Goal: Use online tool/utility: Utilize a website feature to perform a specific function

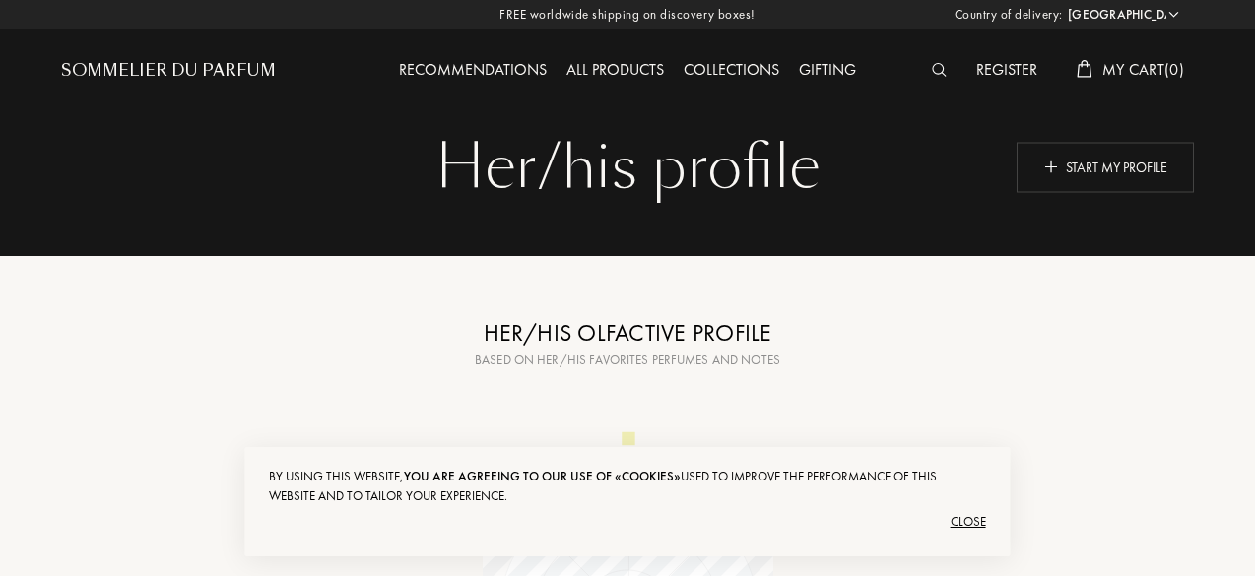
scroll to position [1, 0]
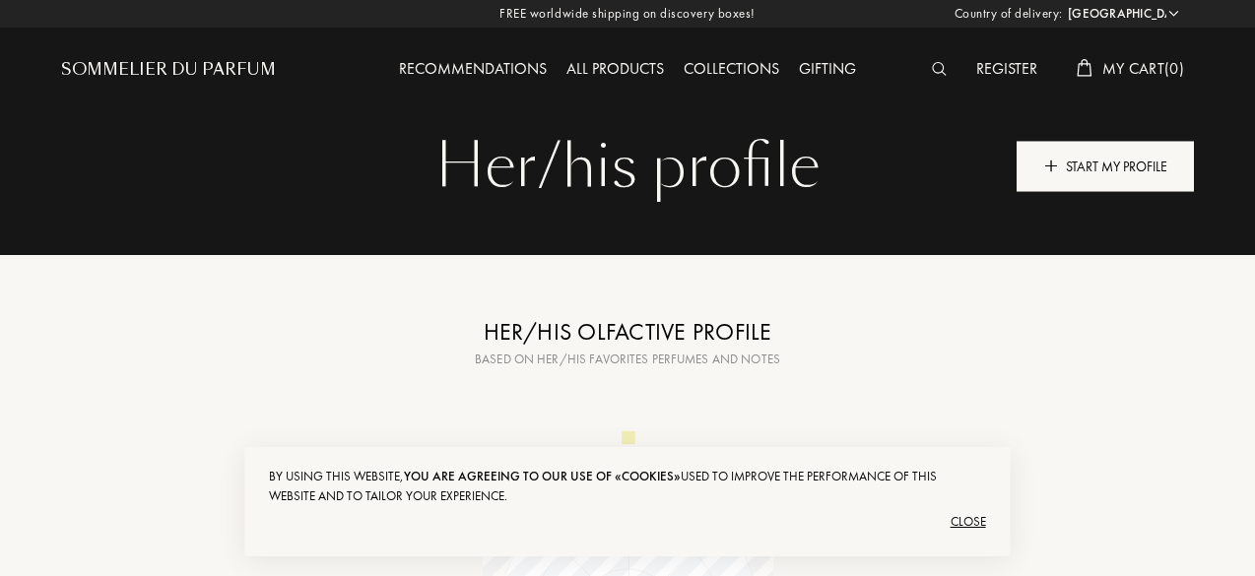
click at [1073, 159] on div "Start my profile" at bounding box center [1104, 166] width 177 height 50
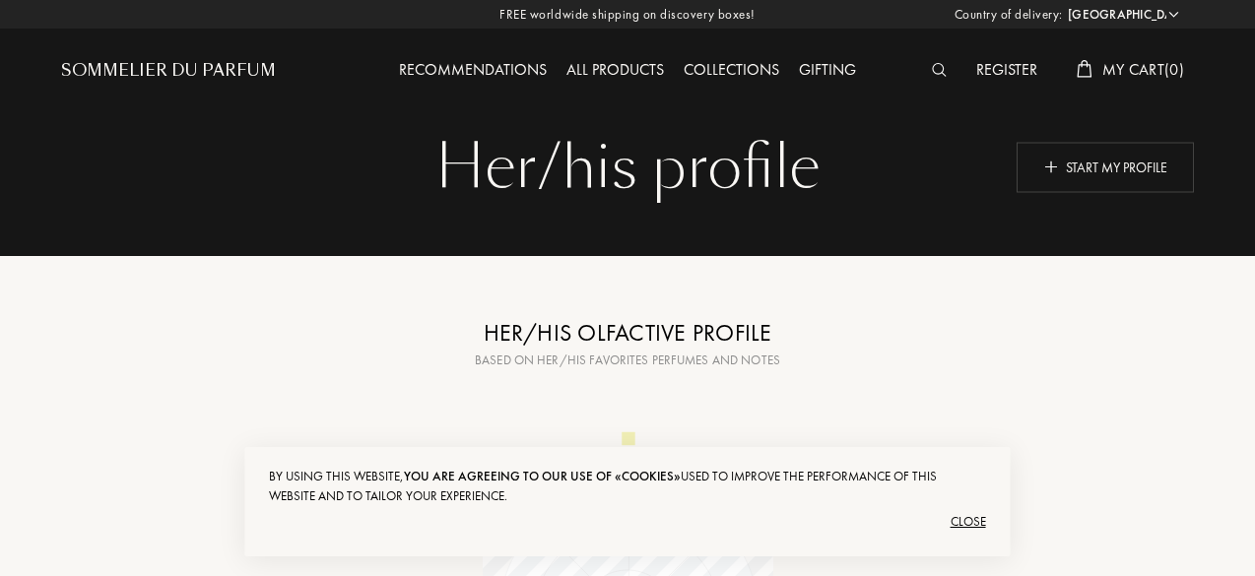
scroll to position [64, 0]
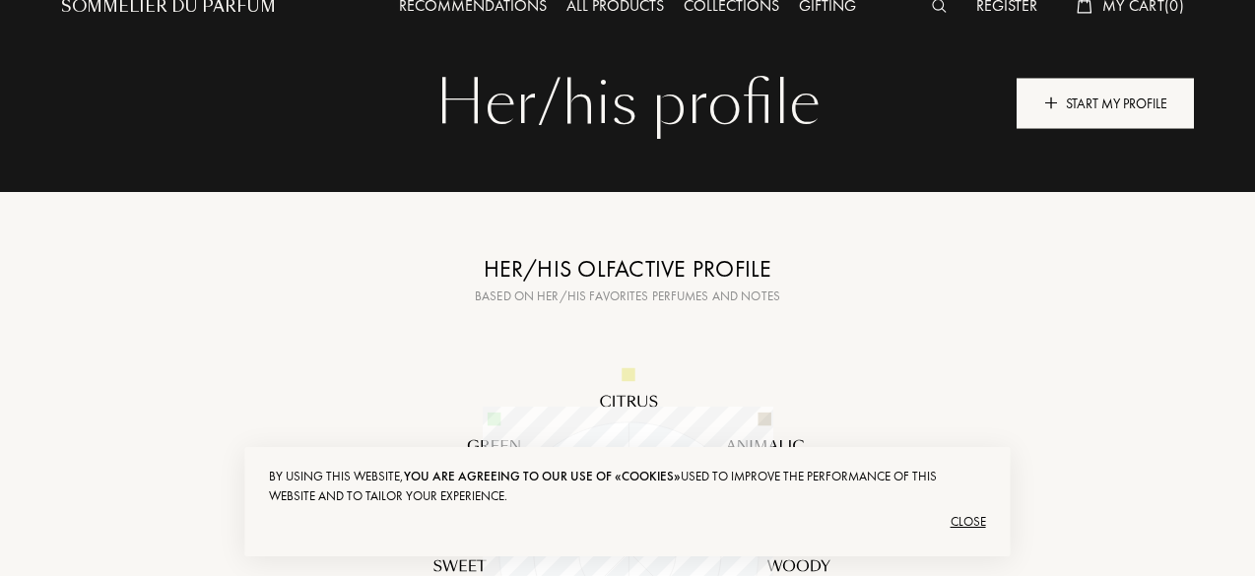
click at [1060, 111] on div "Start my profile" at bounding box center [1104, 103] width 177 height 50
click at [1101, 92] on div "Start my profile" at bounding box center [1104, 103] width 177 height 50
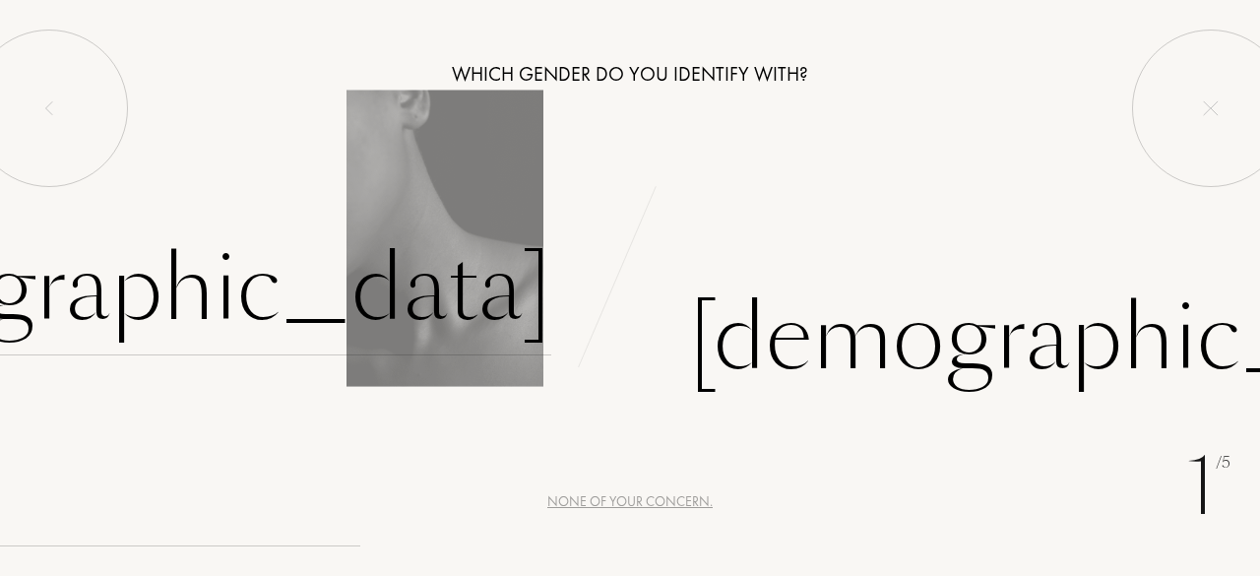
click at [408, 284] on div "[DEMOGRAPHIC_DATA]" at bounding box center [140, 289] width 822 height 133
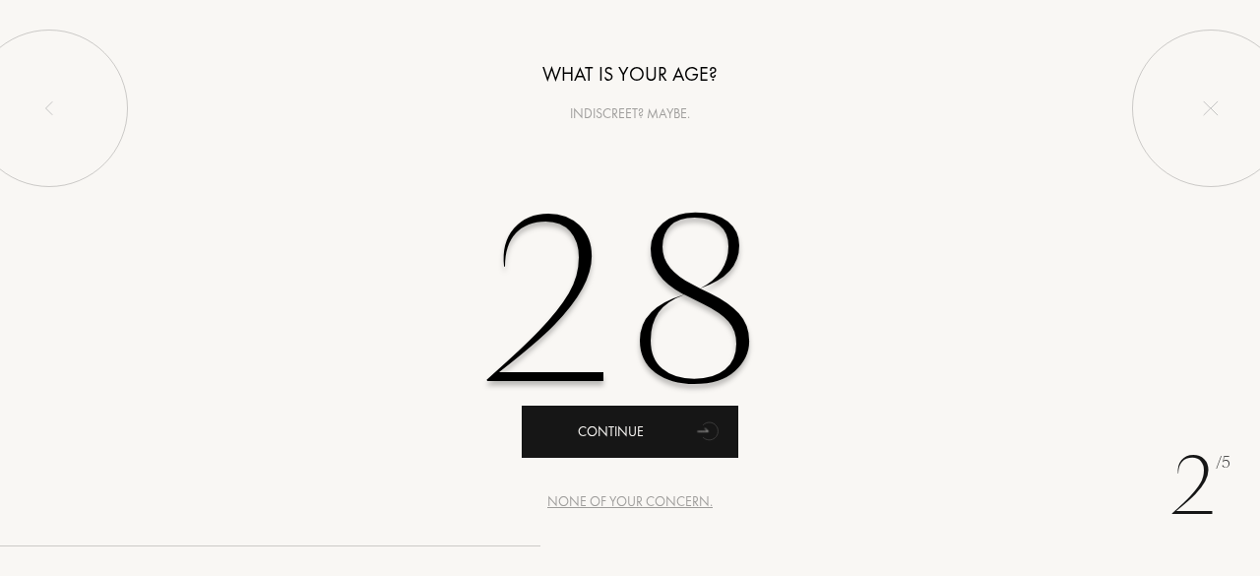
type input "28"
click at [640, 446] on div "Continue" at bounding box center [630, 432] width 217 height 52
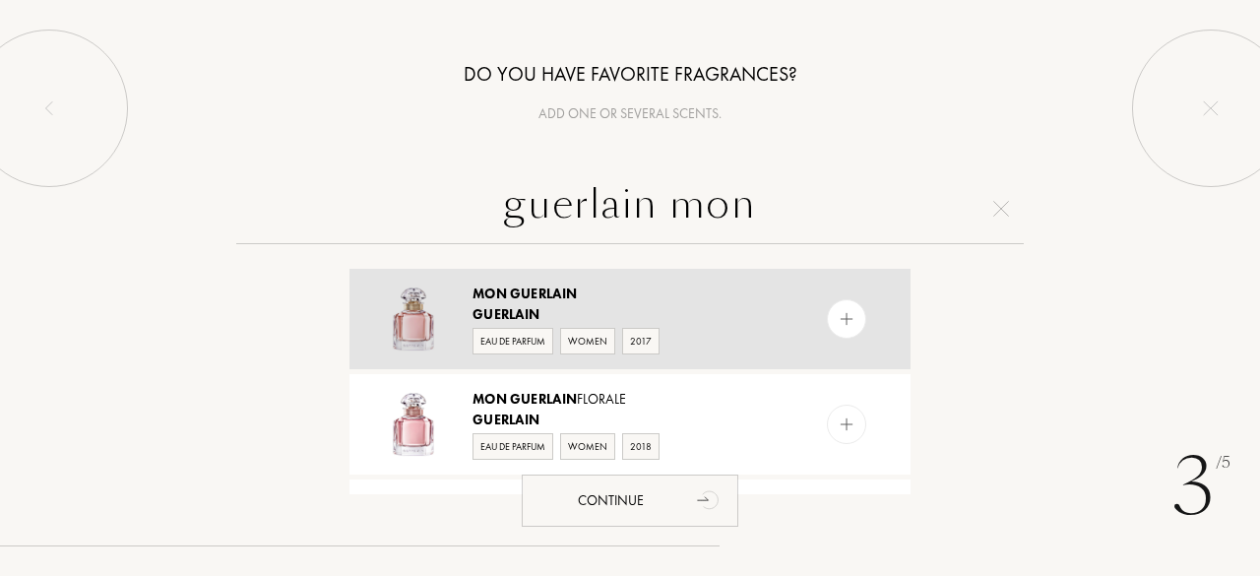
type input "guerlain mon"
click at [505, 311] on span "Guerlain" at bounding box center [506, 314] width 67 height 18
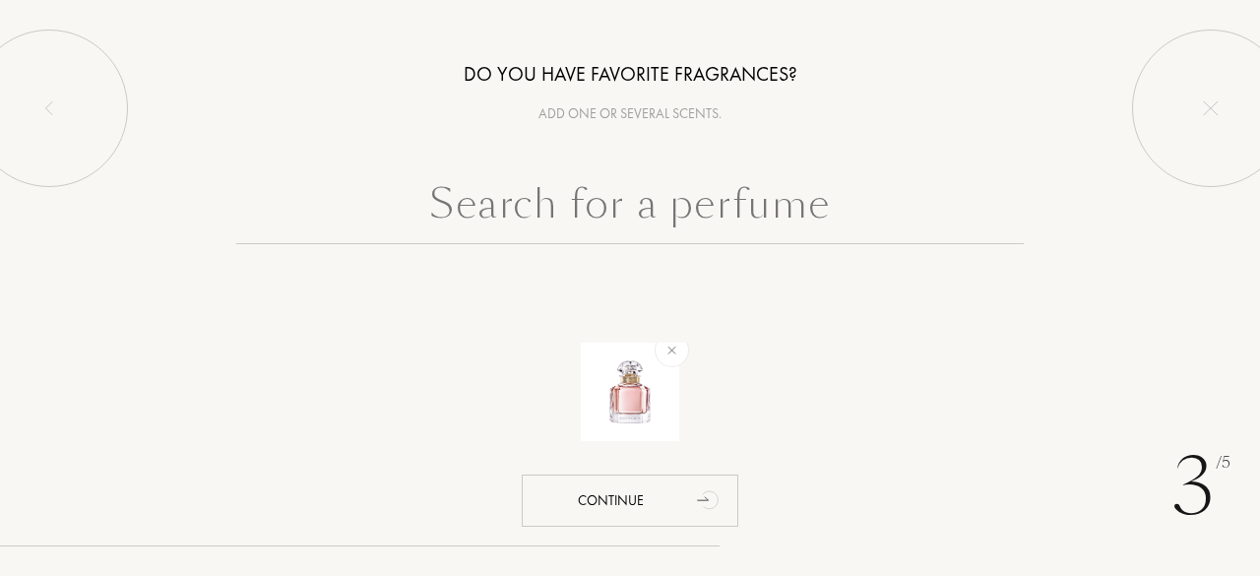
click at [475, 218] on input "text" at bounding box center [630, 208] width 788 height 71
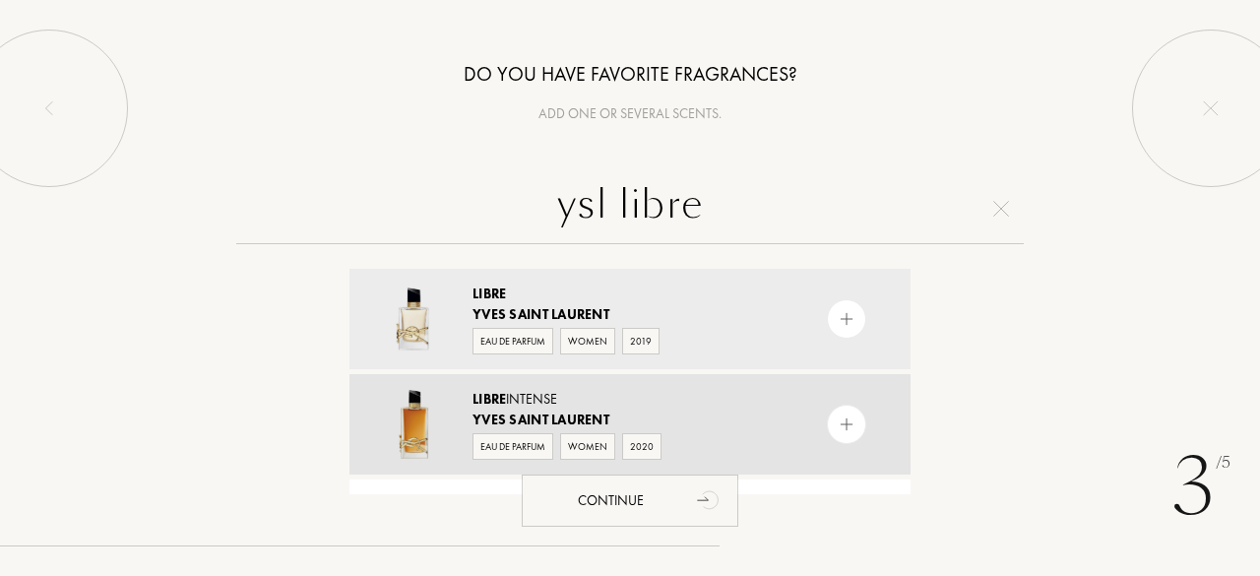
type input "ysl libre"
click at [505, 400] on span "Libre" at bounding box center [489, 399] width 33 height 18
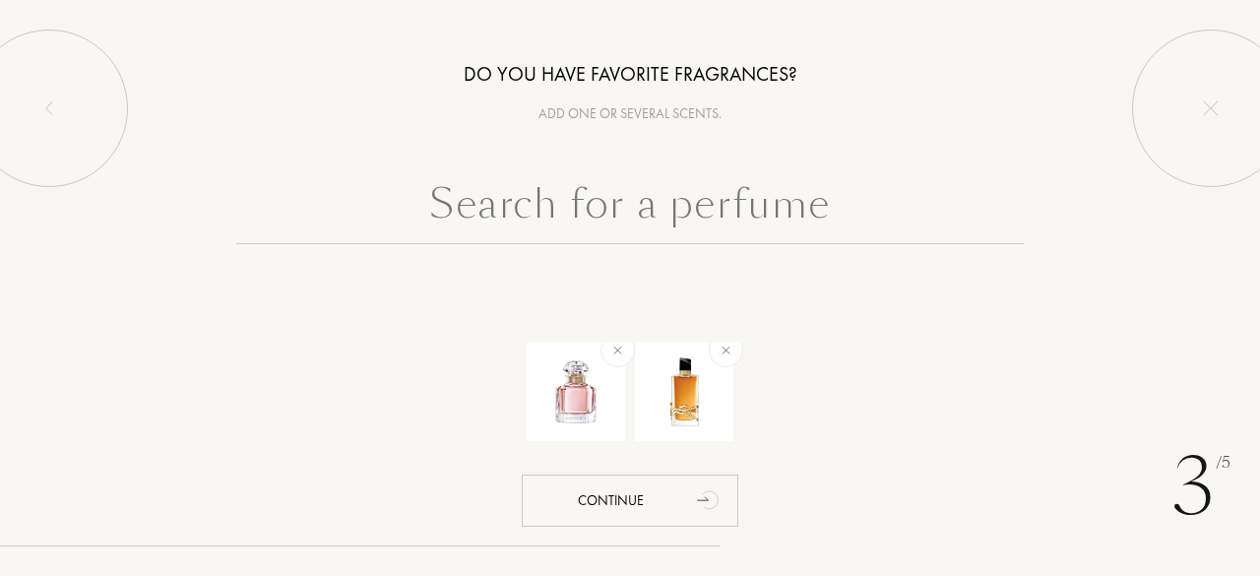
click at [496, 207] on input "text" at bounding box center [630, 208] width 788 height 71
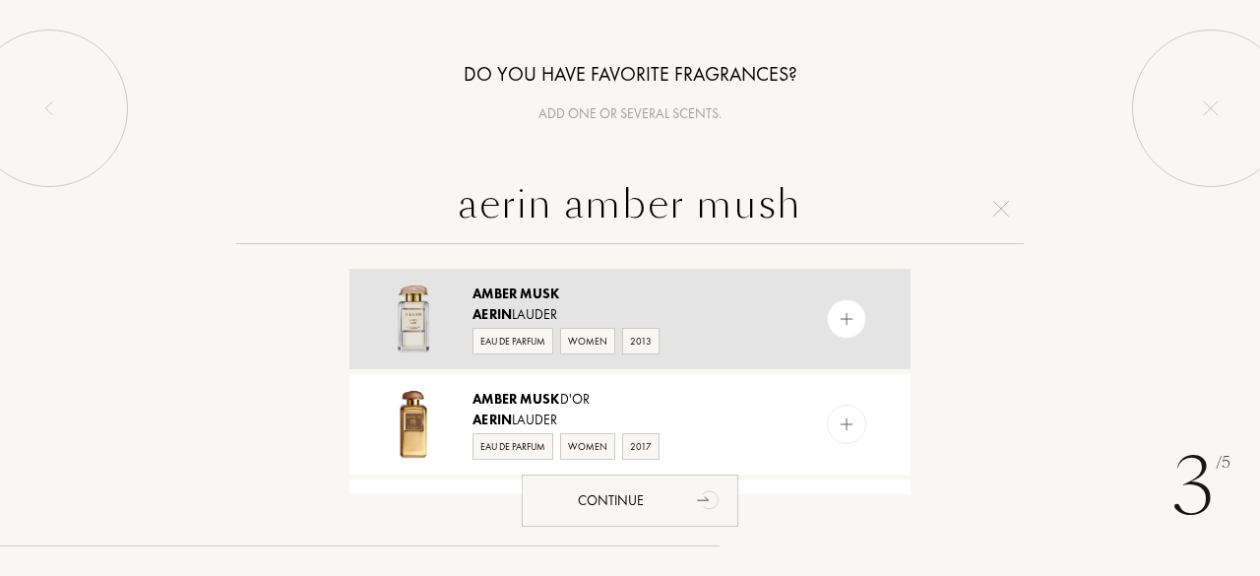
type input "aerin amber mush"
click at [469, 294] on div "Amber Musk Aerin Lauder Eau de Parfum Women 2013" at bounding box center [630, 319] width 561 height 100
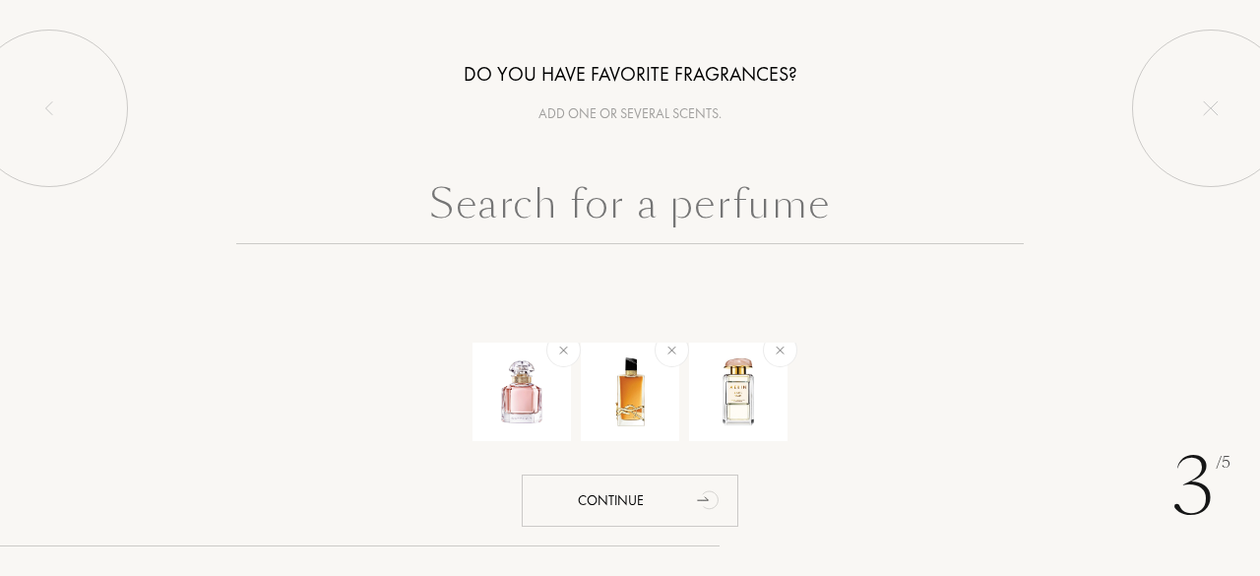
click at [467, 221] on input "text" at bounding box center [630, 208] width 788 height 71
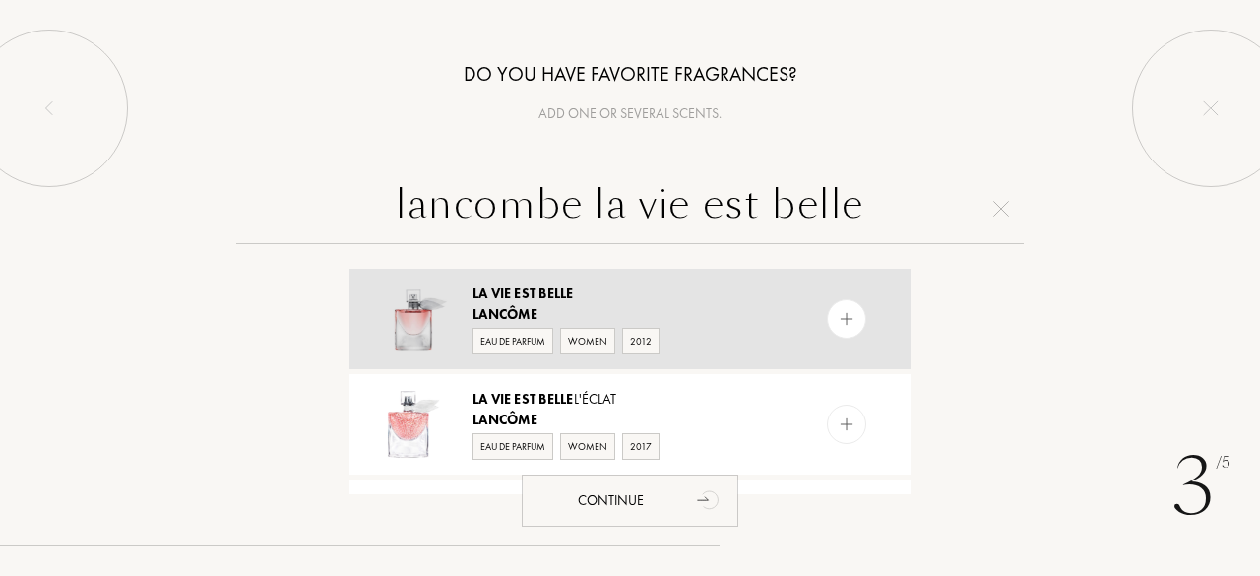
type input "lancombe la vie est belle"
click at [553, 300] on span "Belle" at bounding box center [556, 294] width 34 height 18
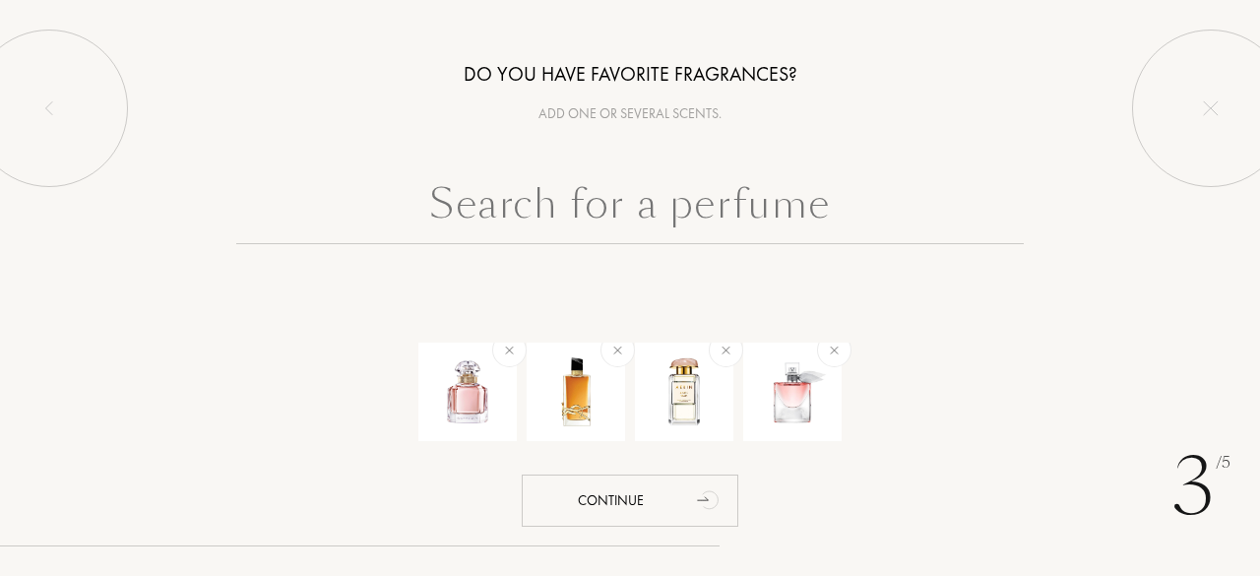
click at [532, 226] on input "text" at bounding box center [630, 208] width 788 height 71
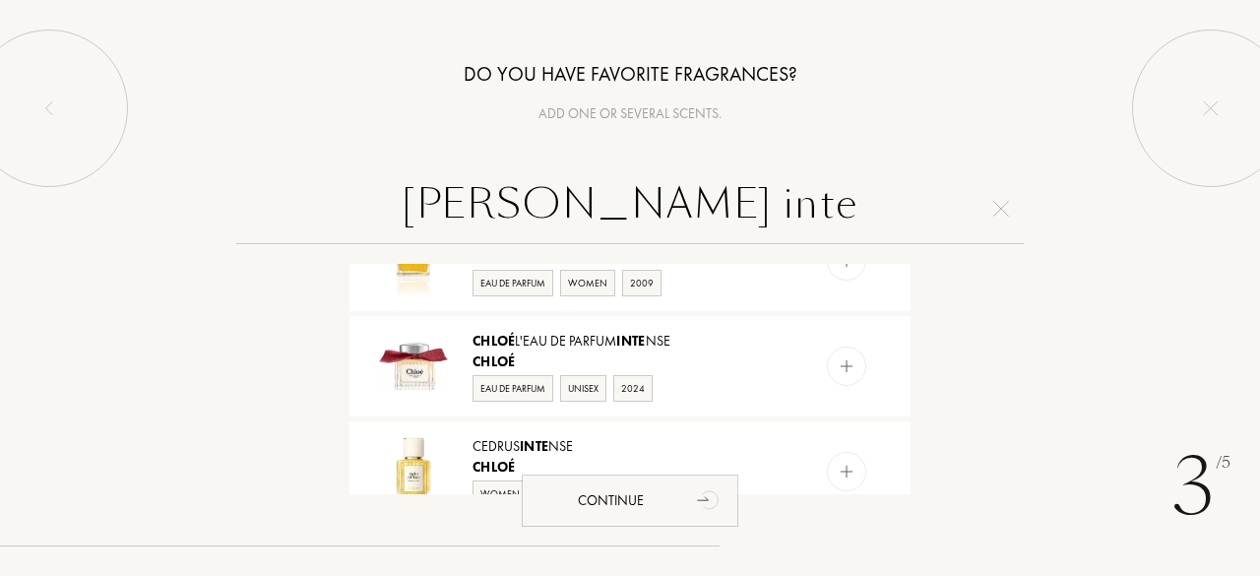
scroll to position [270, 0]
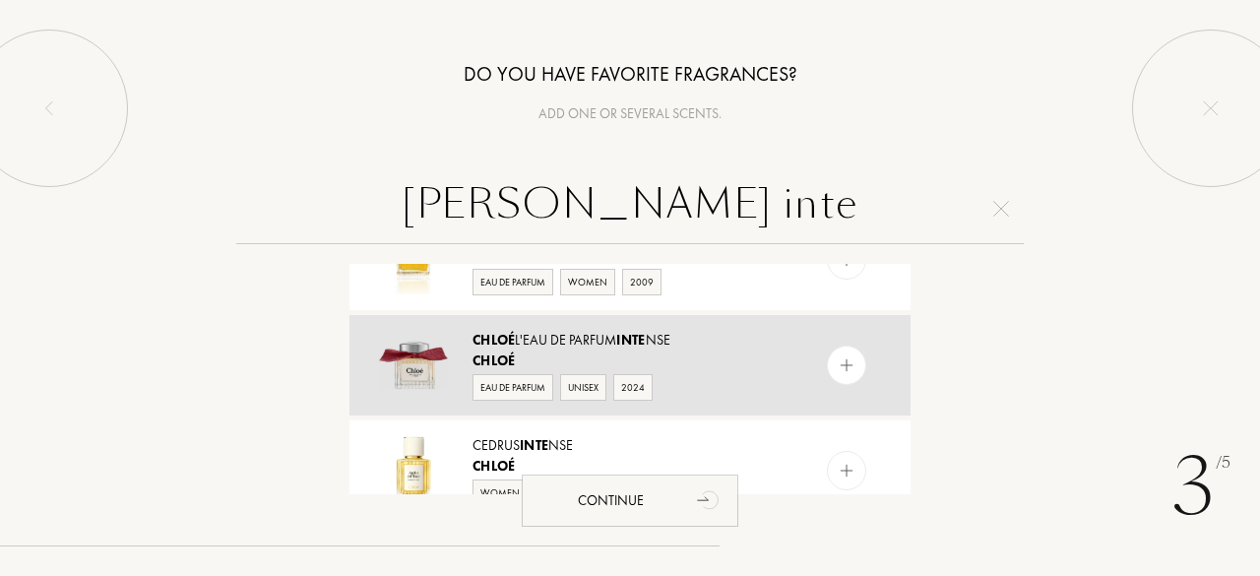
type input "chloe inte"
click at [520, 345] on div "Chloé L'Eau de Parfum Inte nse" at bounding box center [629, 340] width 313 height 21
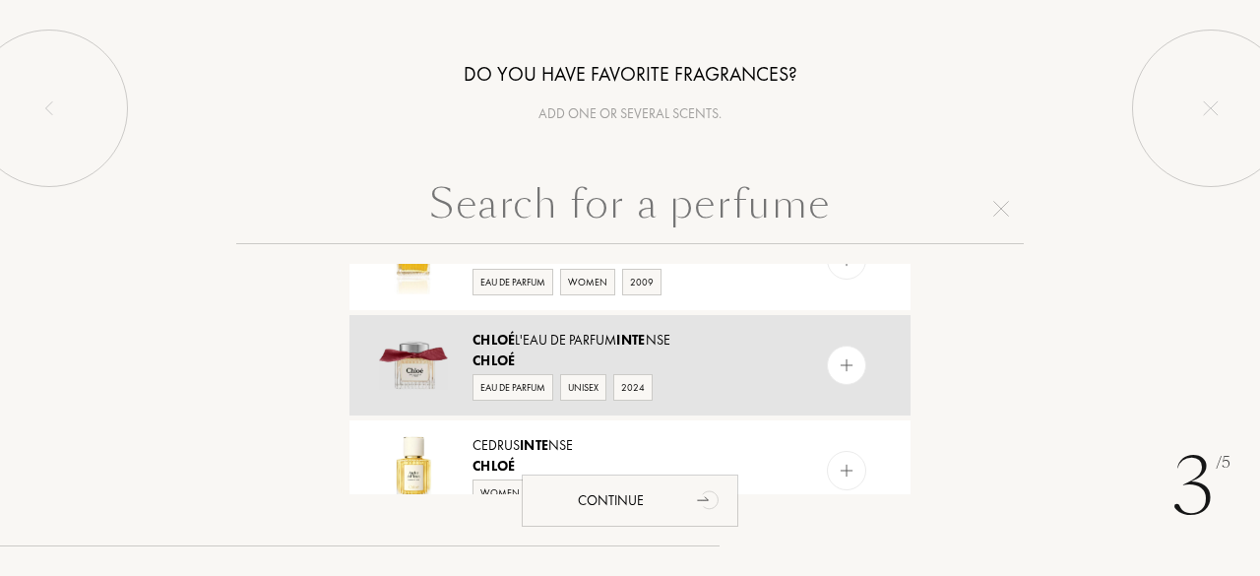
scroll to position [0, 0]
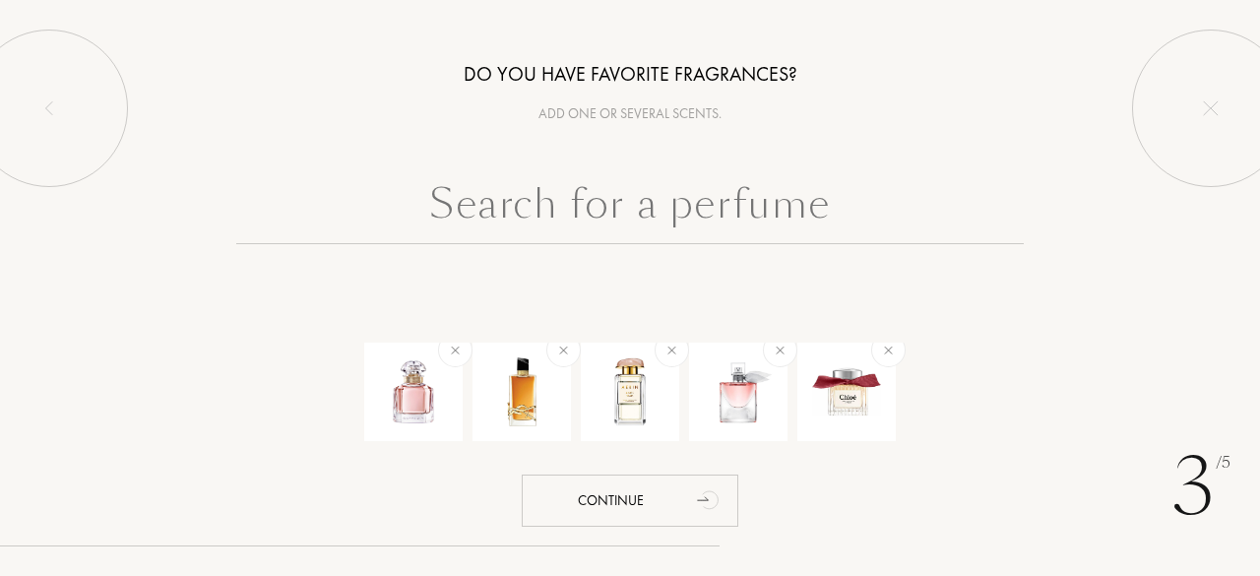
click at [500, 204] on input "text" at bounding box center [630, 208] width 788 height 71
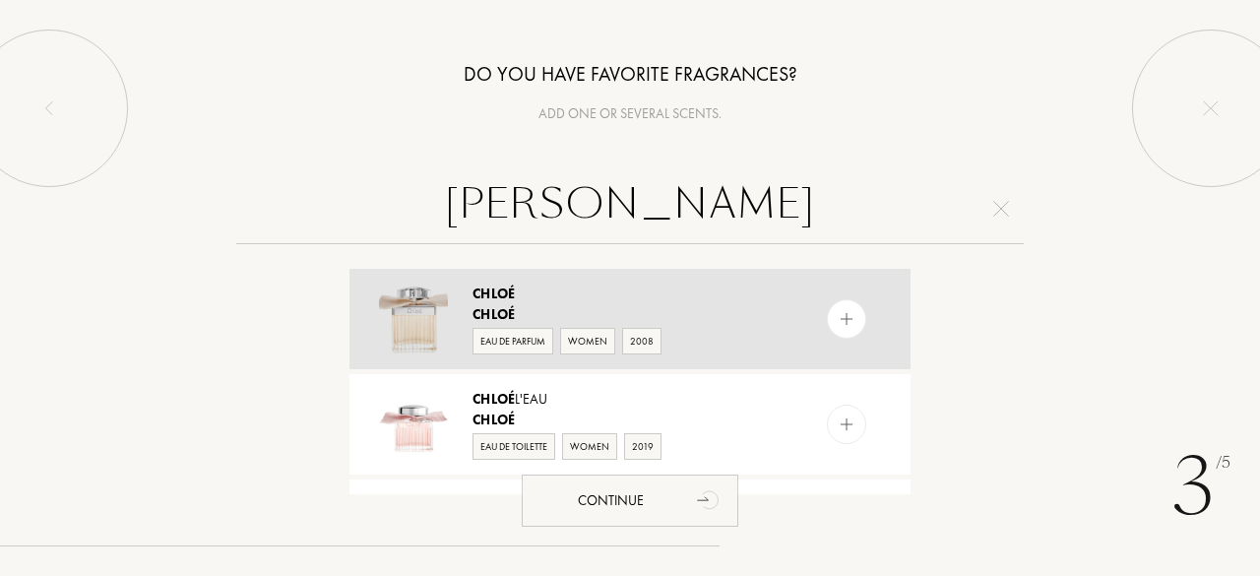
type input "chloe"
click at [476, 302] on div "Chloé" at bounding box center [629, 294] width 313 height 21
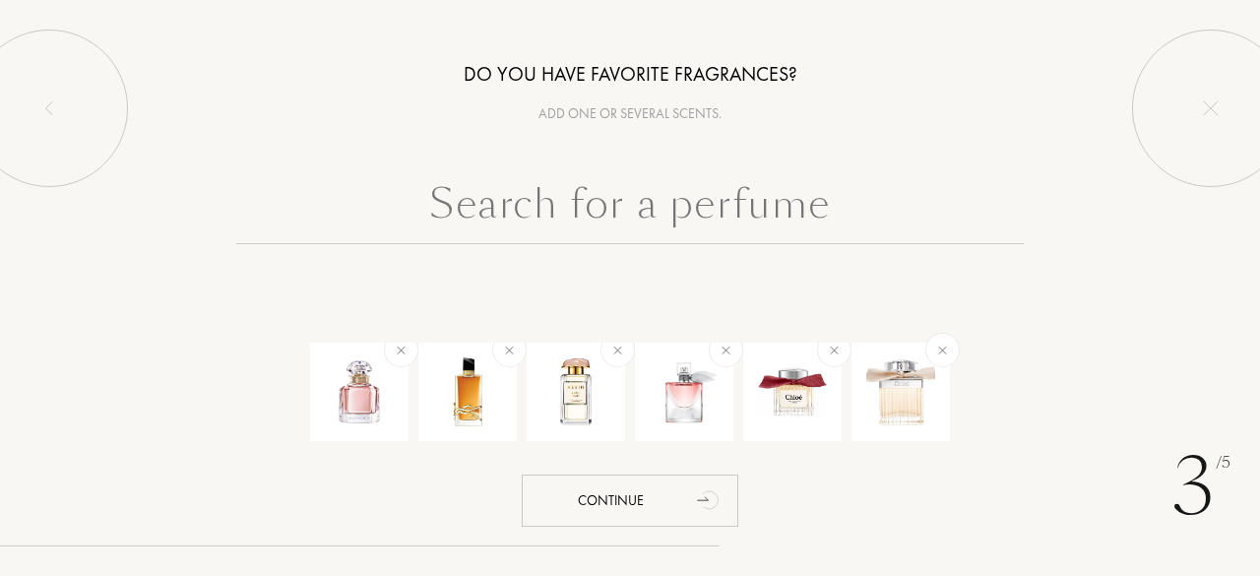
click at [496, 208] on input "text" at bounding box center [630, 208] width 788 height 71
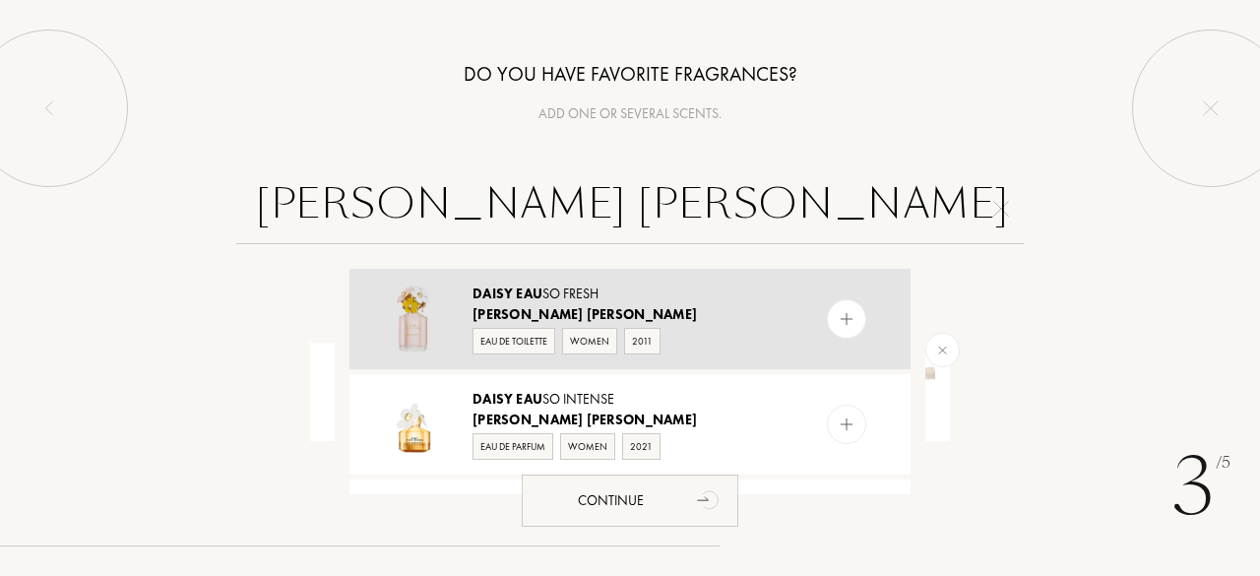
type input "marc jacobs daisy eau"
click at [515, 294] on div "Daisy Eau So Fresh" at bounding box center [629, 294] width 313 height 21
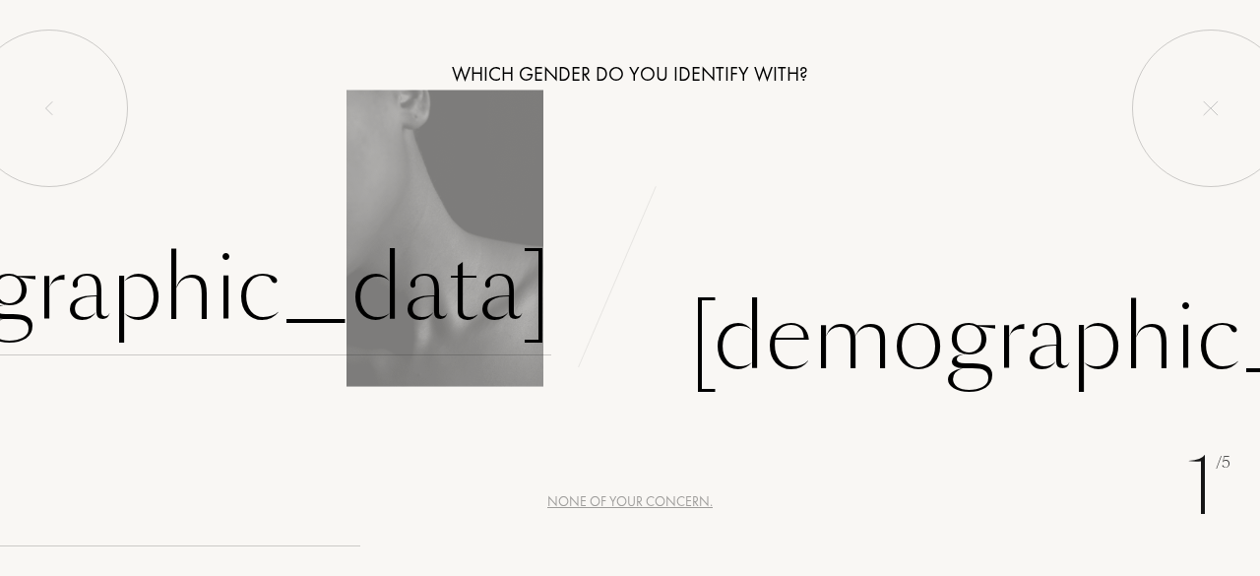
click at [442, 295] on div "Female" at bounding box center [140, 289] width 822 height 133
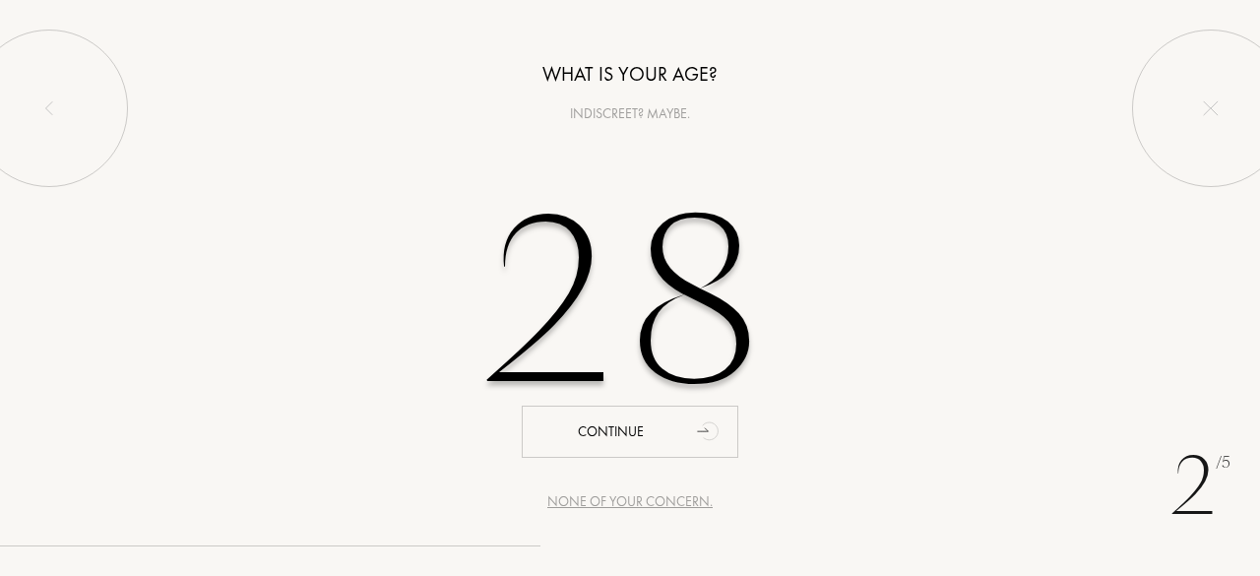
type input "28"
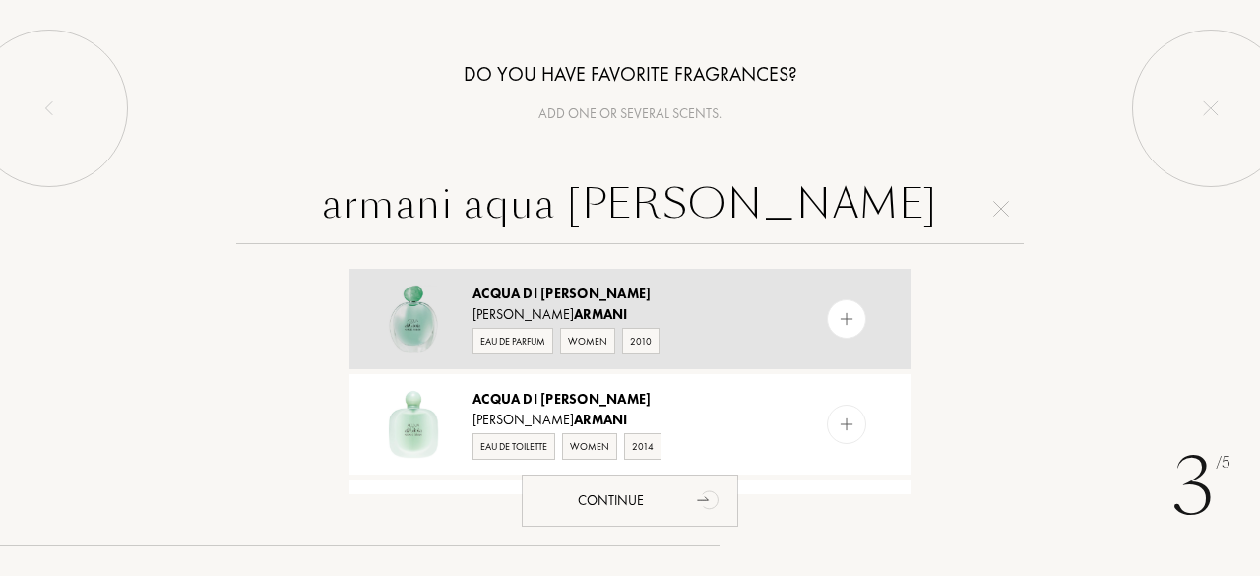
type input "armani aqua di gioia"
click at [583, 287] on div "Acqua di Gioia" at bounding box center [629, 294] width 313 height 21
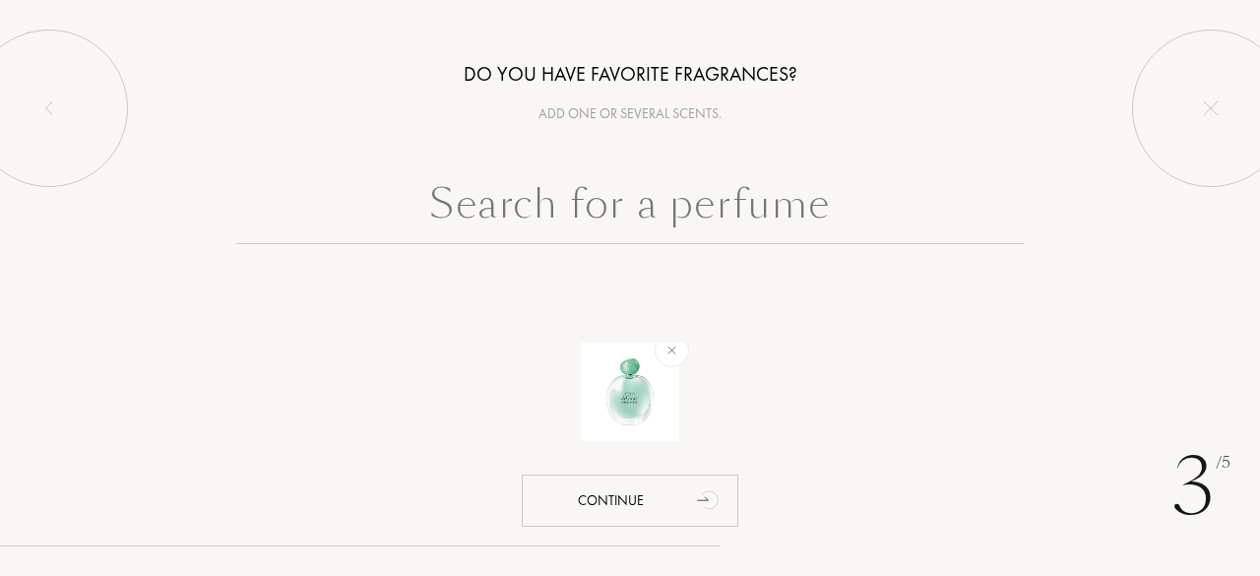
click at [582, 222] on input "text" at bounding box center [630, 208] width 788 height 71
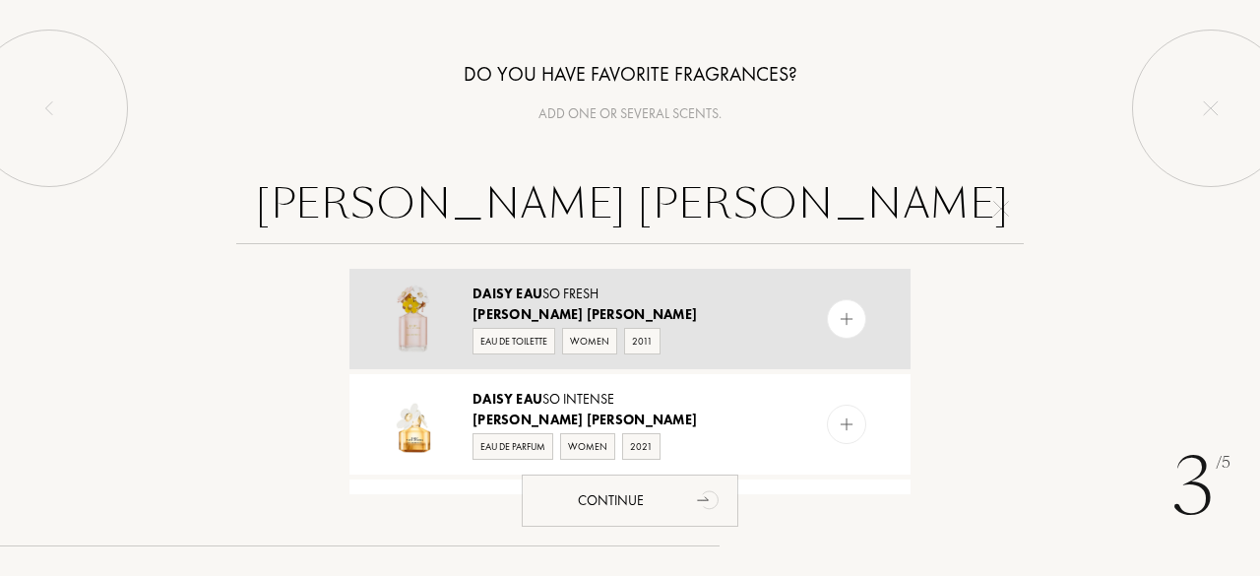
type input "marc jacobs dais eau"
click at [567, 287] on div "Daisy Eau So Fresh" at bounding box center [629, 294] width 313 height 21
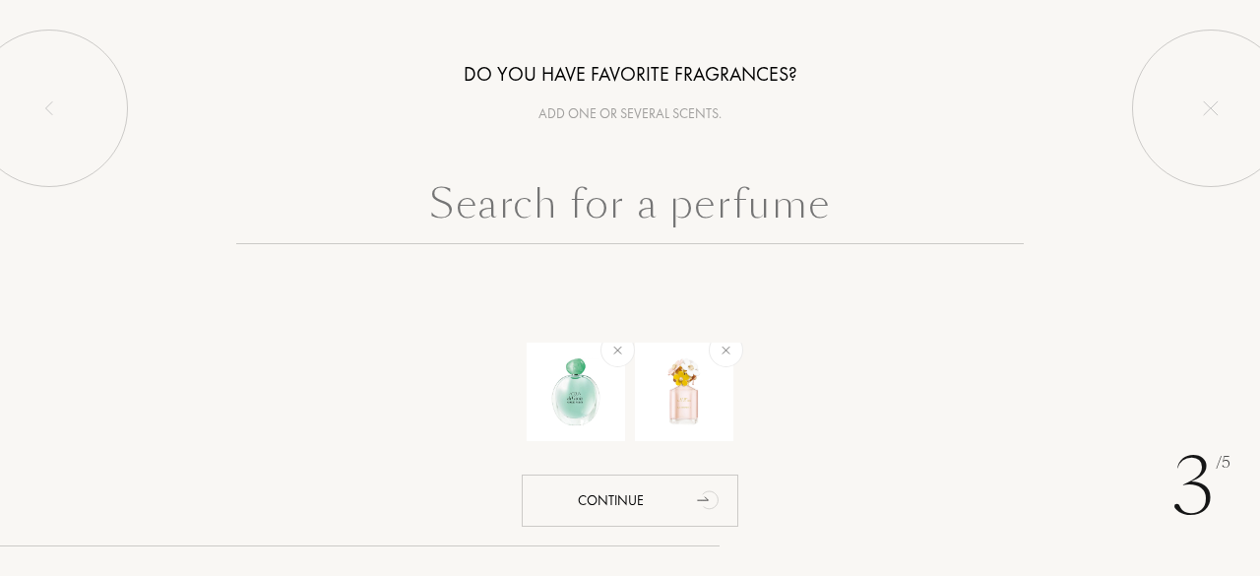
click at [557, 226] on input "text" at bounding box center [630, 208] width 788 height 71
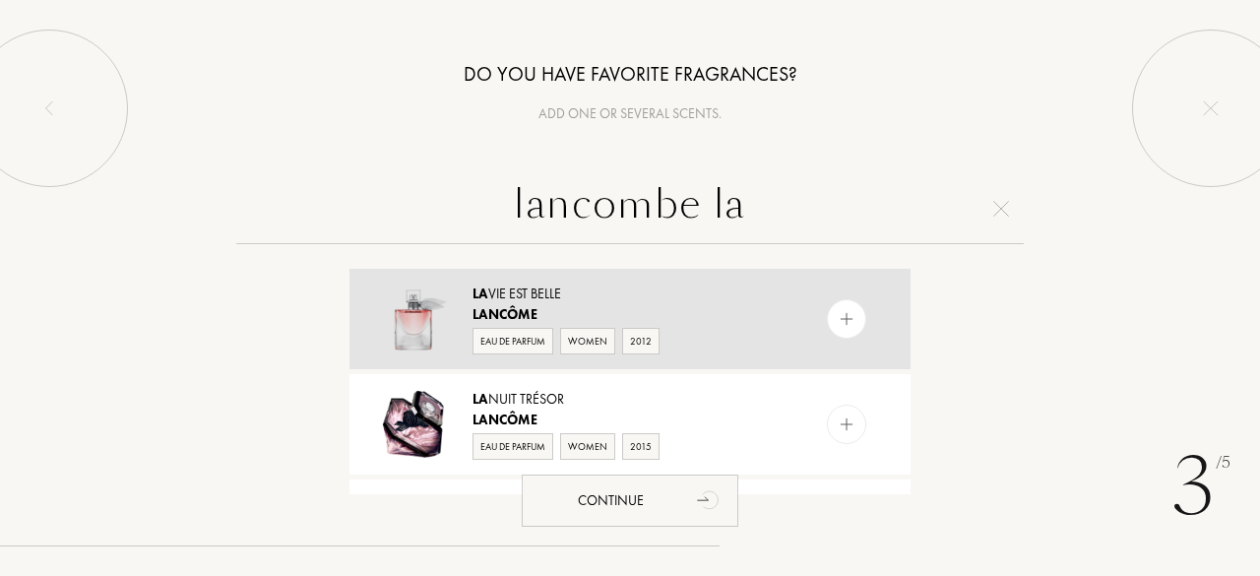
type input "lancombe la"
click at [524, 290] on div "La Vie est Belle" at bounding box center [629, 294] width 313 height 21
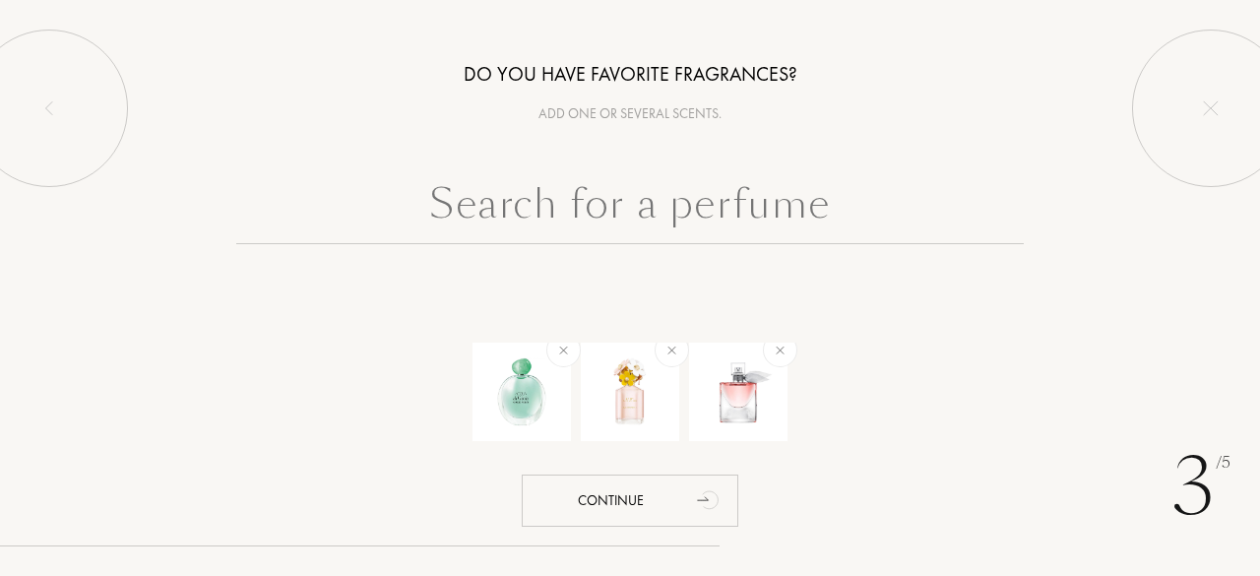
click at [535, 201] on input "text" at bounding box center [630, 208] width 788 height 71
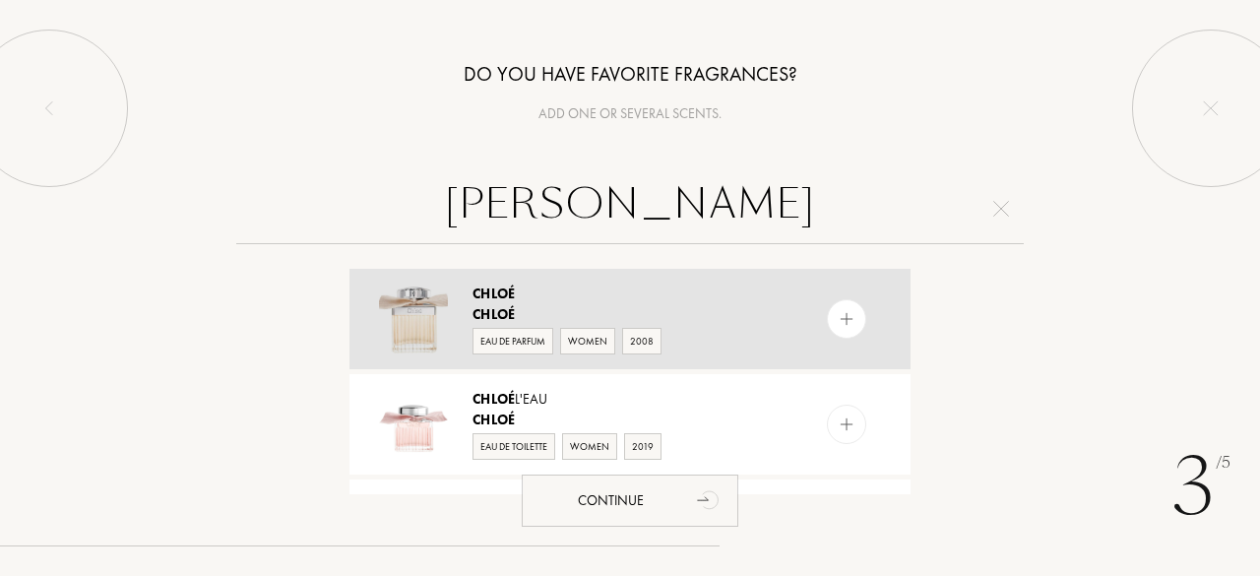
type input "chloe"
click at [498, 290] on span "Chloé" at bounding box center [494, 294] width 42 height 18
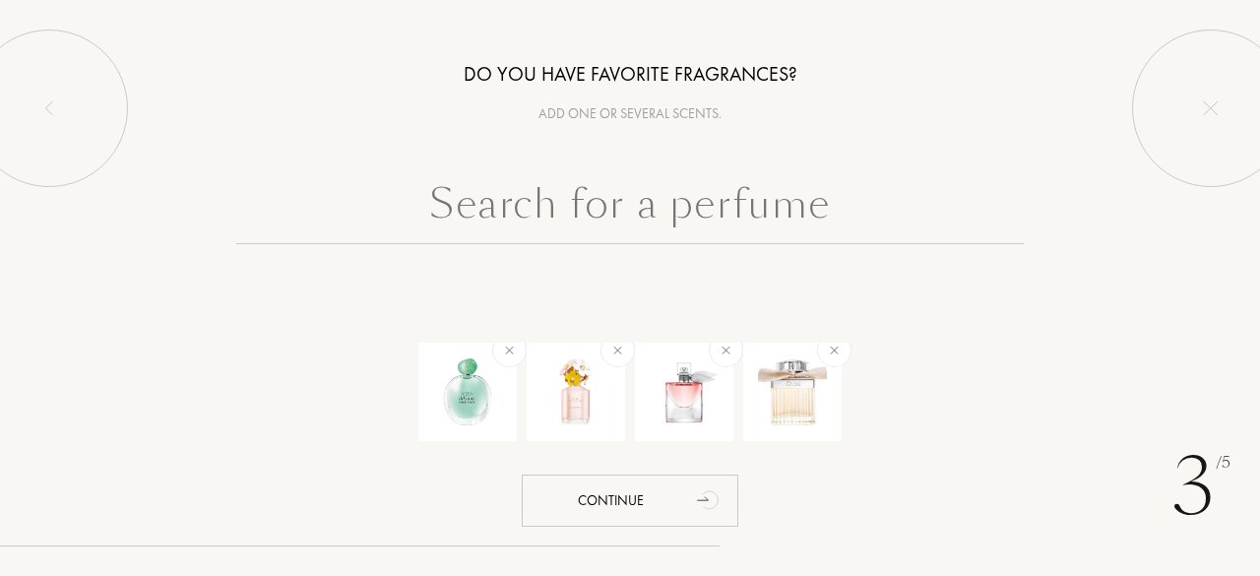
click at [519, 206] on input "text" at bounding box center [630, 208] width 788 height 71
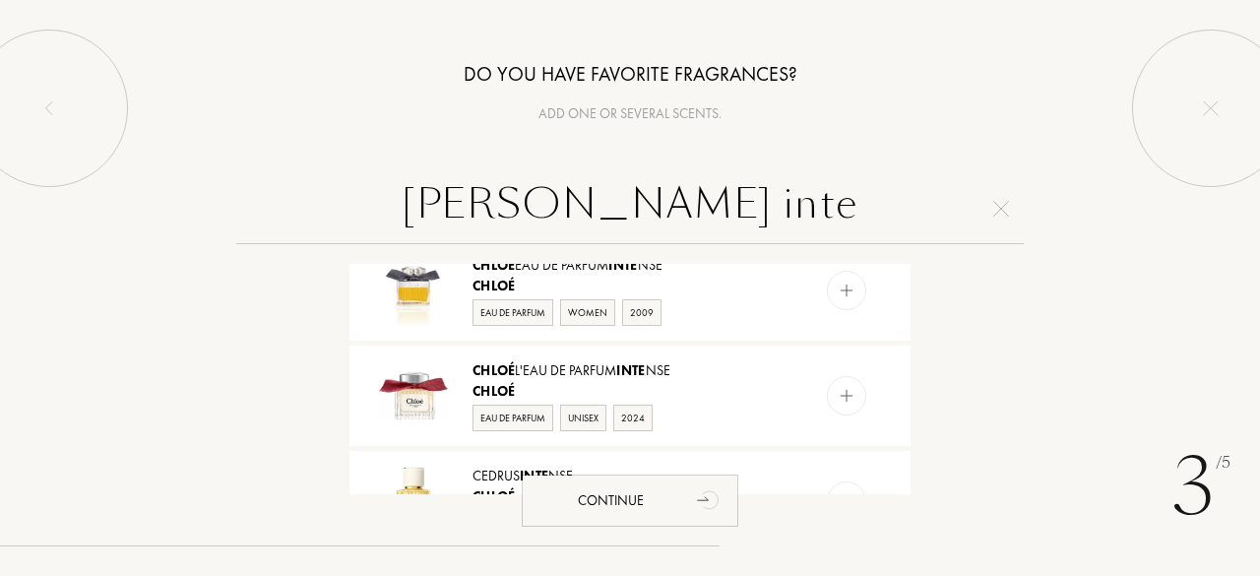
scroll to position [240, 0]
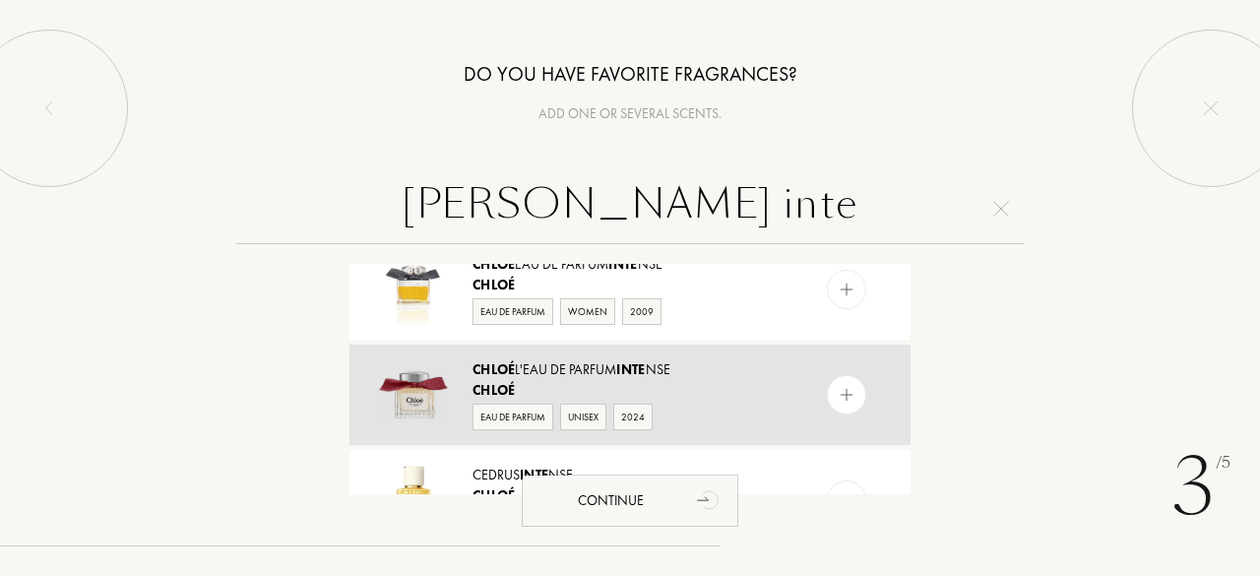
type input "chloe inte"
click at [645, 367] on span "Inte" at bounding box center [630, 369] width 29 height 18
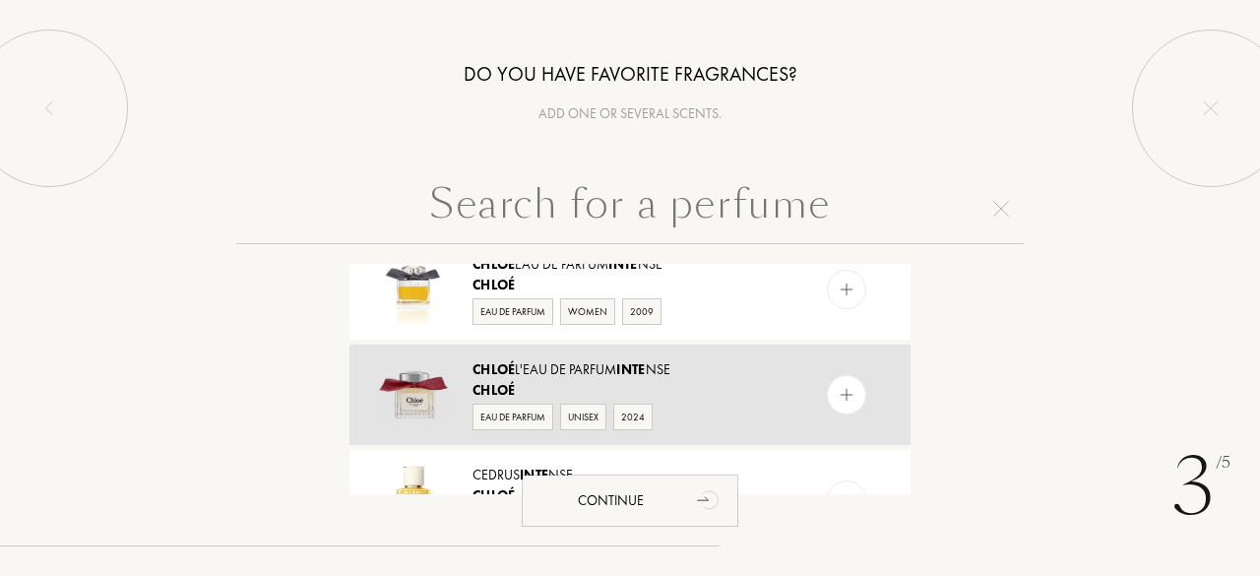
scroll to position [0, 0]
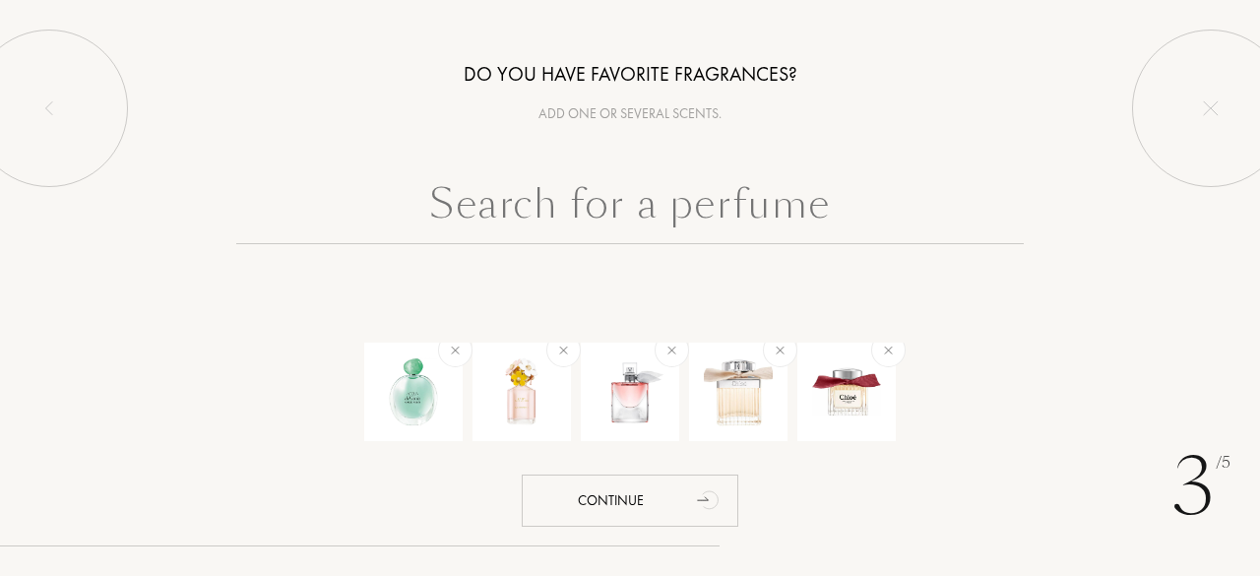
click at [619, 209] on input "text" at bounding box center [630, 208] width 788 height 71
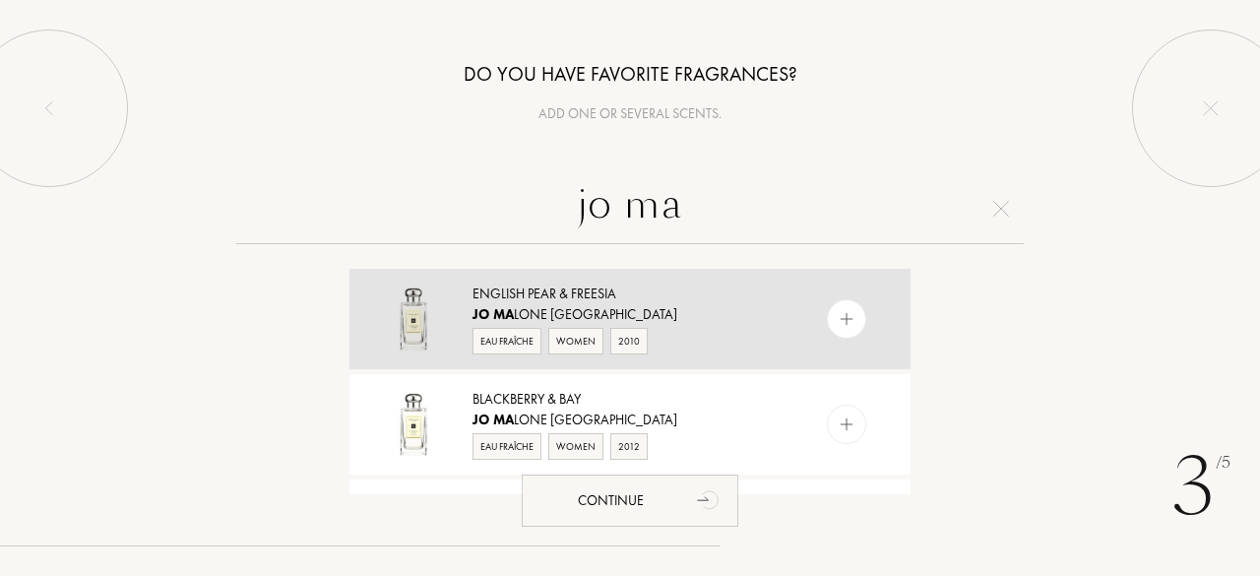
type input "jo ma"
click at [532, 284] on div "English Pear & Freesia" at bounding box center [629, 294] width 313 height 21
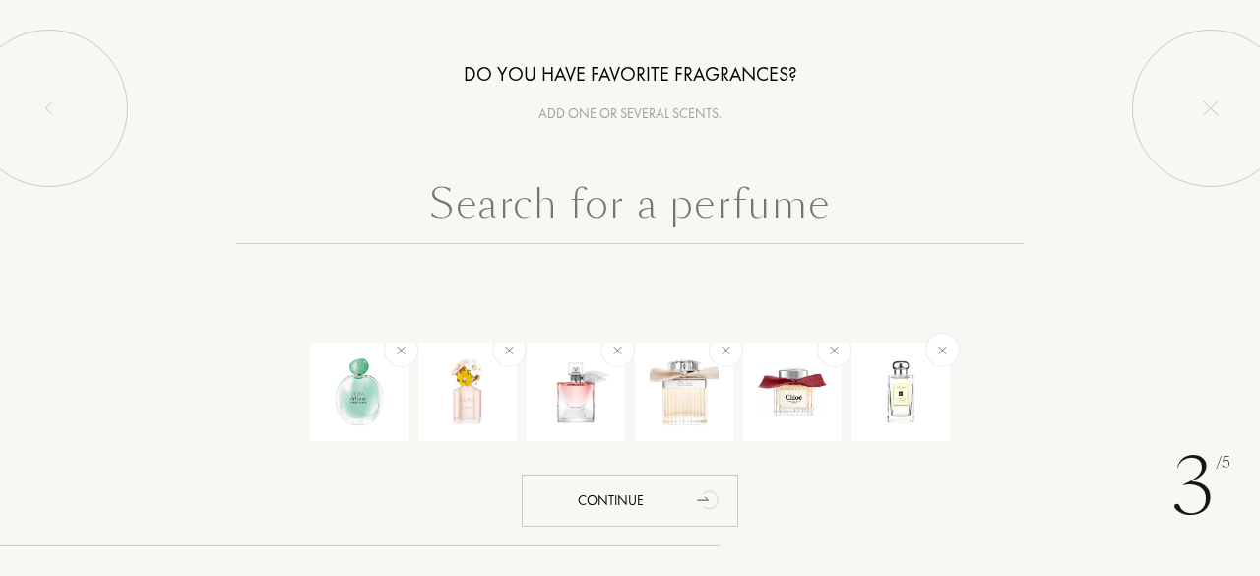
click at [576, 219] on input "text" at bounding box center [630, 208] width 788 height 71
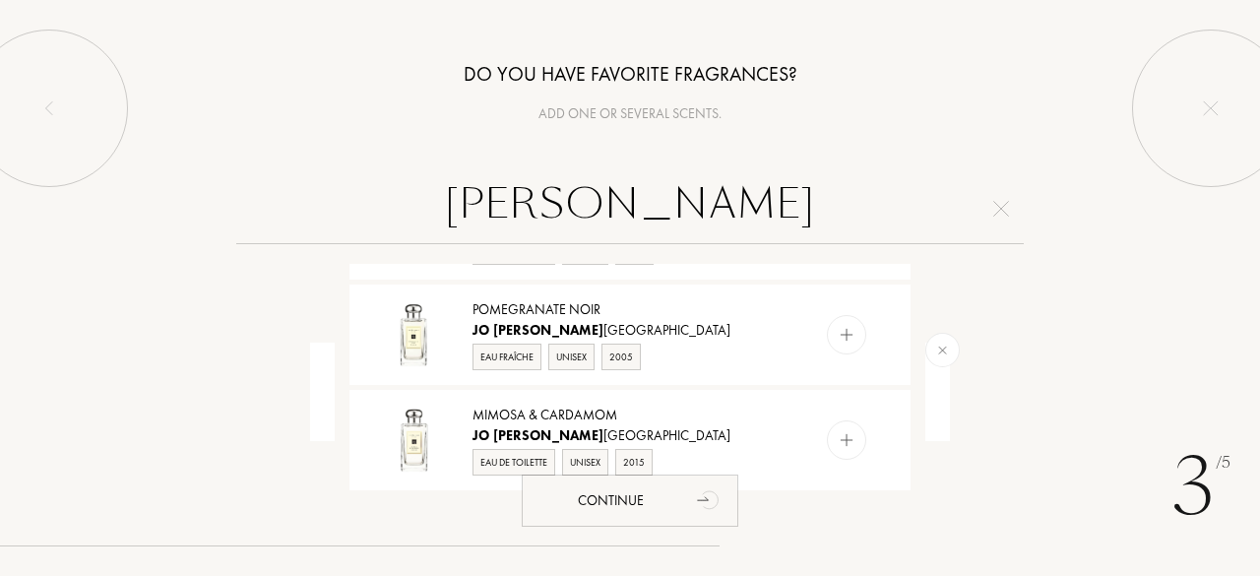
scroll to position [510, 0]
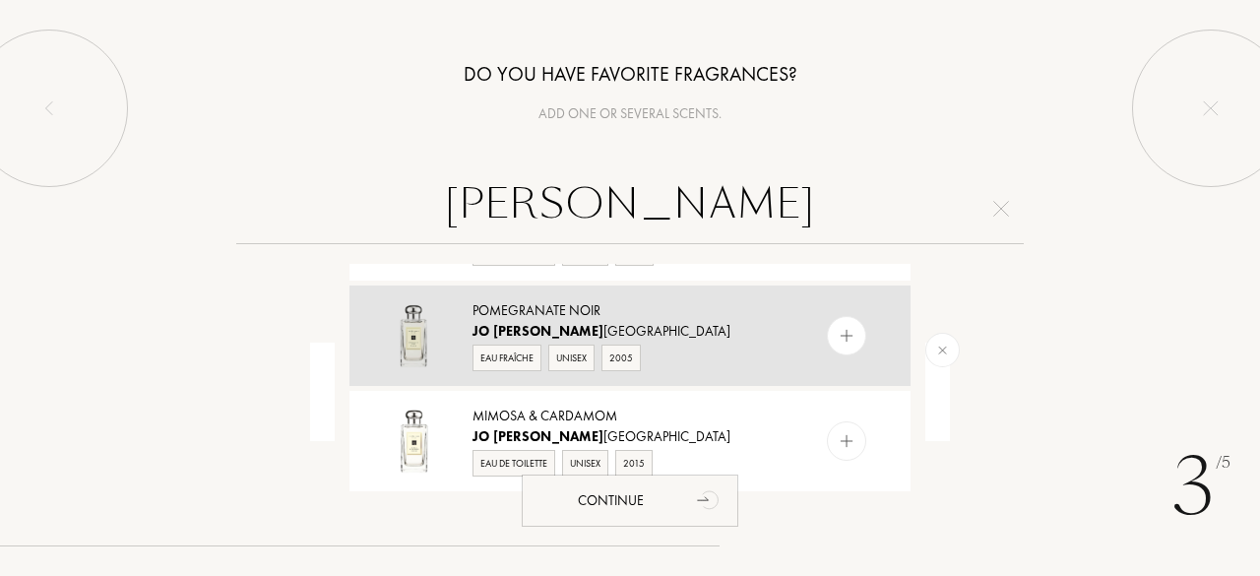
type input "jo malone"
click at [567, 316] on div "Pomegranate Noir" at bounding box center [629, 310] width 313 height 21
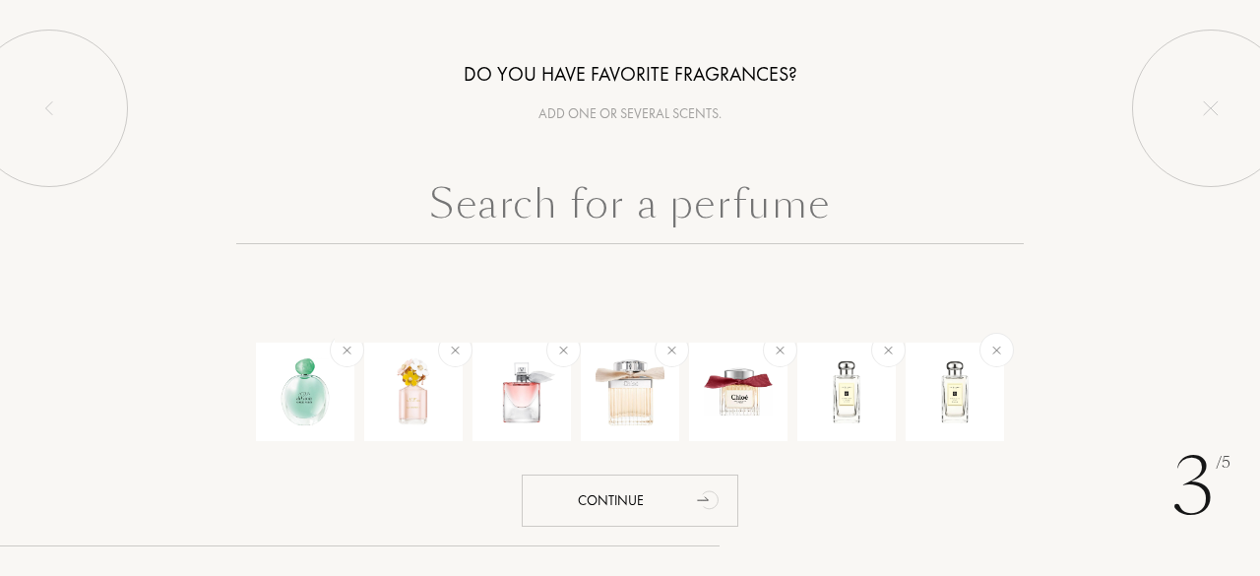
scroll to position [0, 0]
click at [566, 220] on input "text" at bounding box center [630, 208] width 788 height 71
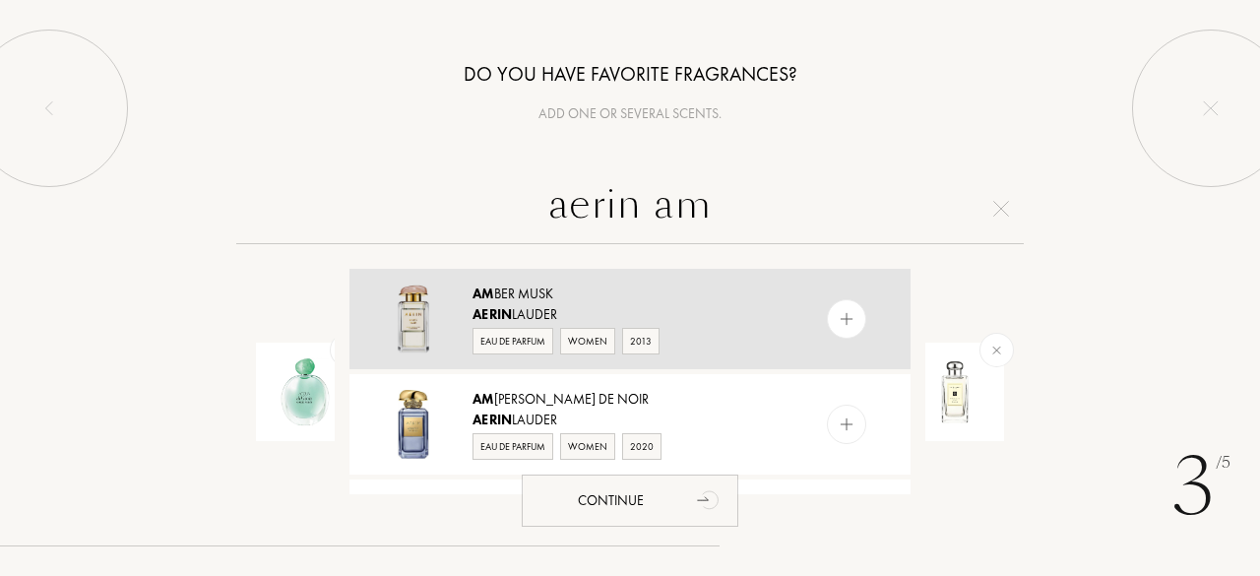
type input "aerin am"
click at [524, 290] on div "Am ber Musk" at bounding box center [629, 294] width 313 height 21
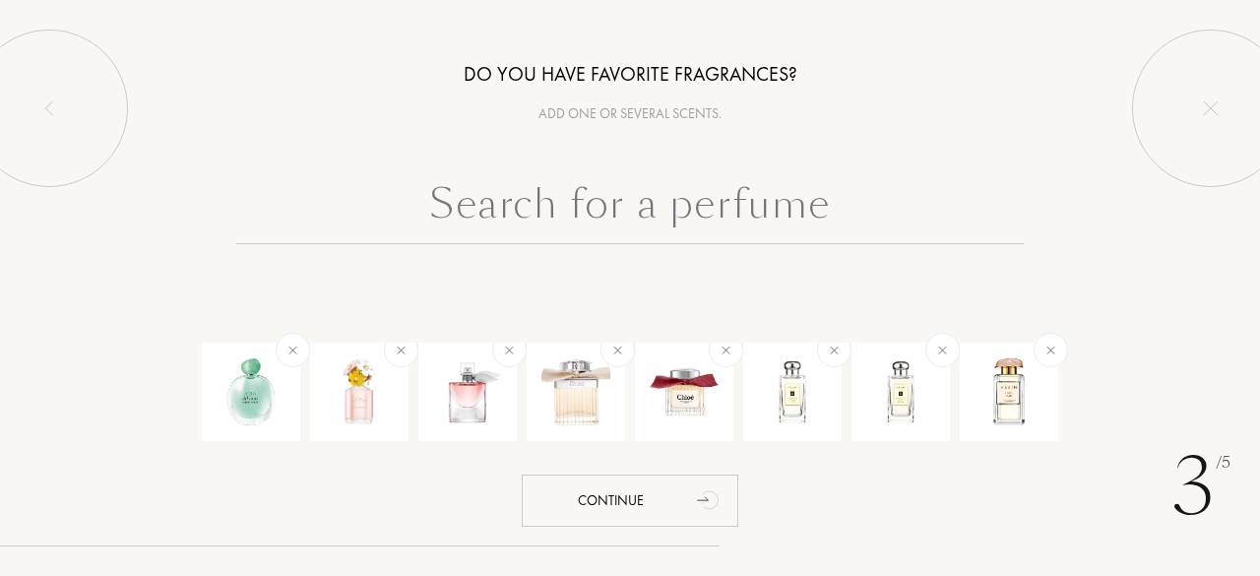
click at [565, 224] on input "text" at bounding box center [630, 208] width 788 height 71
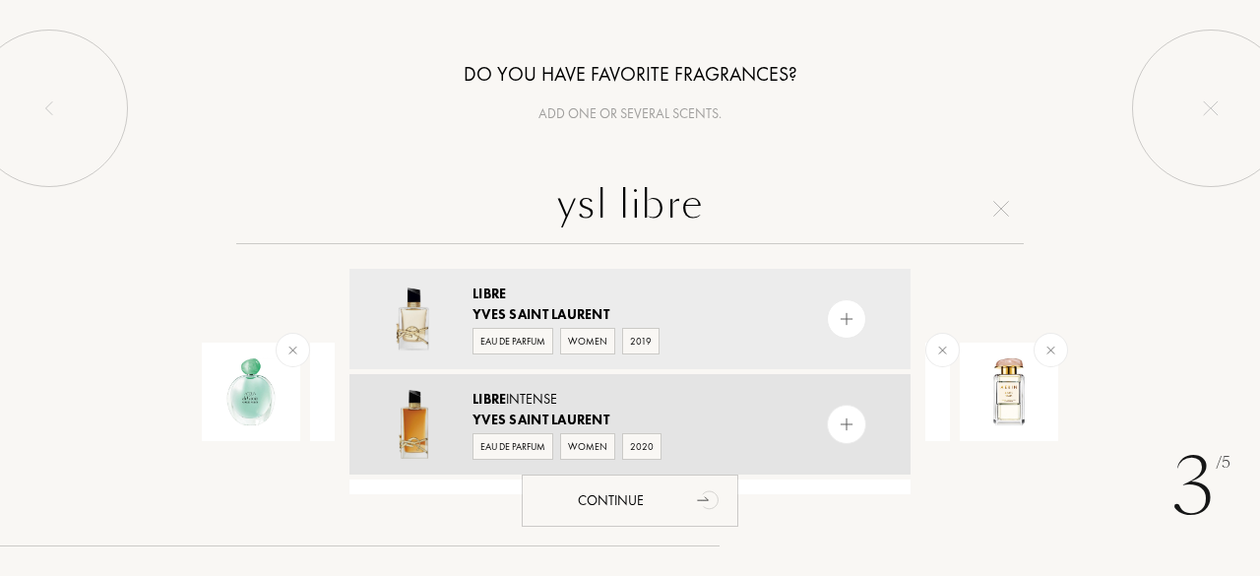
type input "ysl libre"
click at [512, 385] on div "Libre Intense Yves Saint Laurent Eau de Parfum Women 2020" at bounding box center [630, 424] width 561 height 100
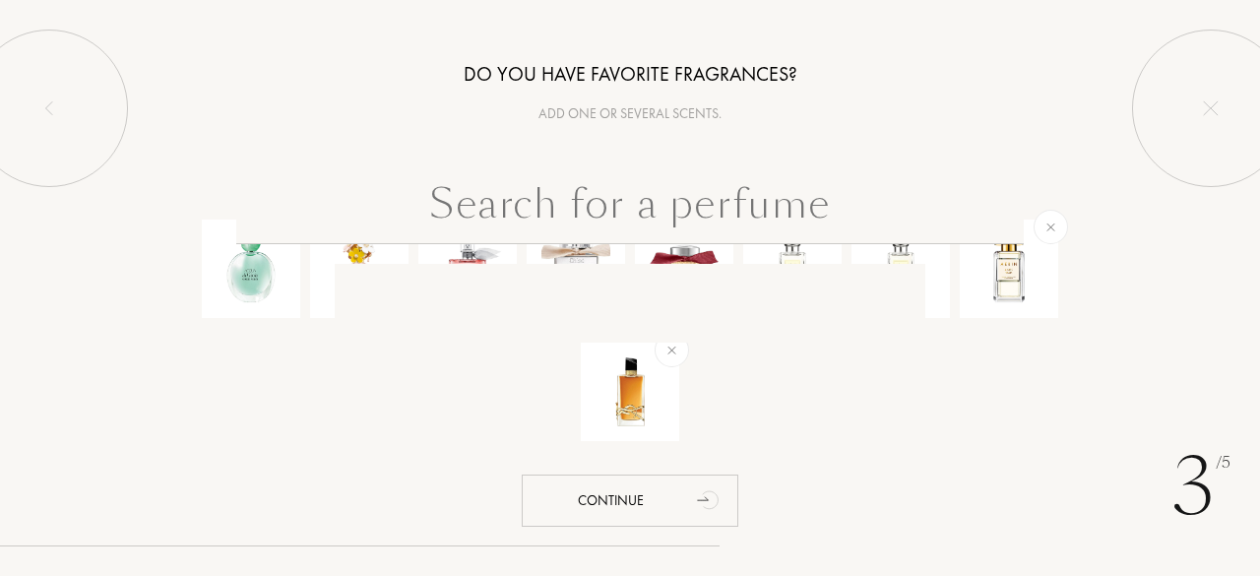
click at [560, 217] on input "text" at bounding box center [630, 208] width 788 height 71
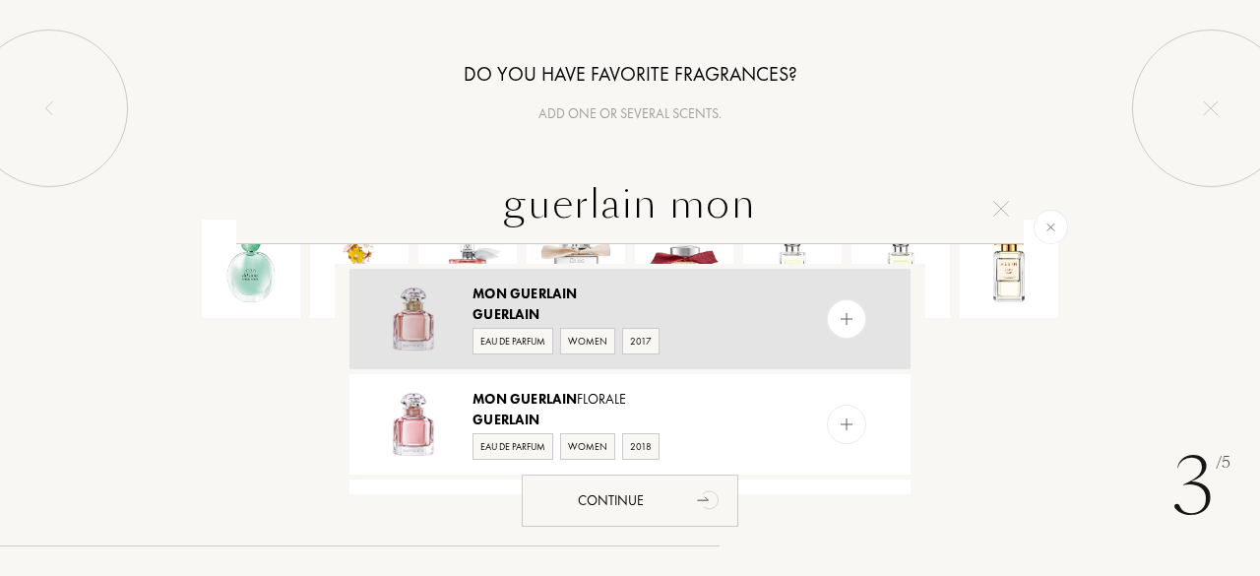
type input "guerlain mon"
click at [513, 299] on span "Guerlain" at bounding box center [543, 294] width 67 height 18
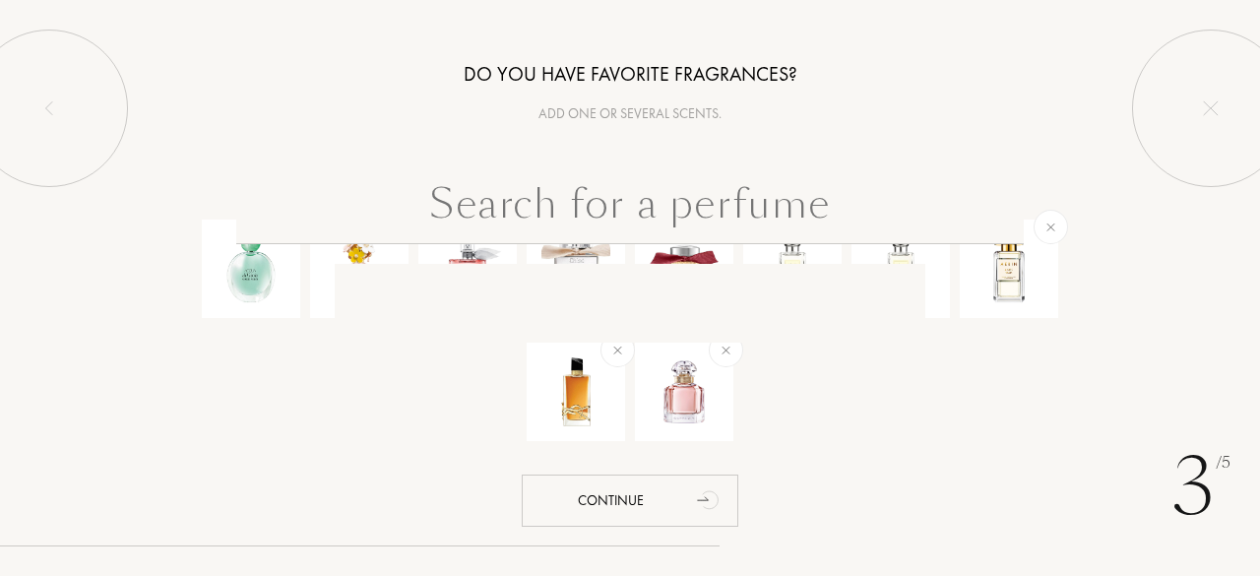
click at [530, 217] on input "text" at bounding box center [630, 208] width 788 height 71
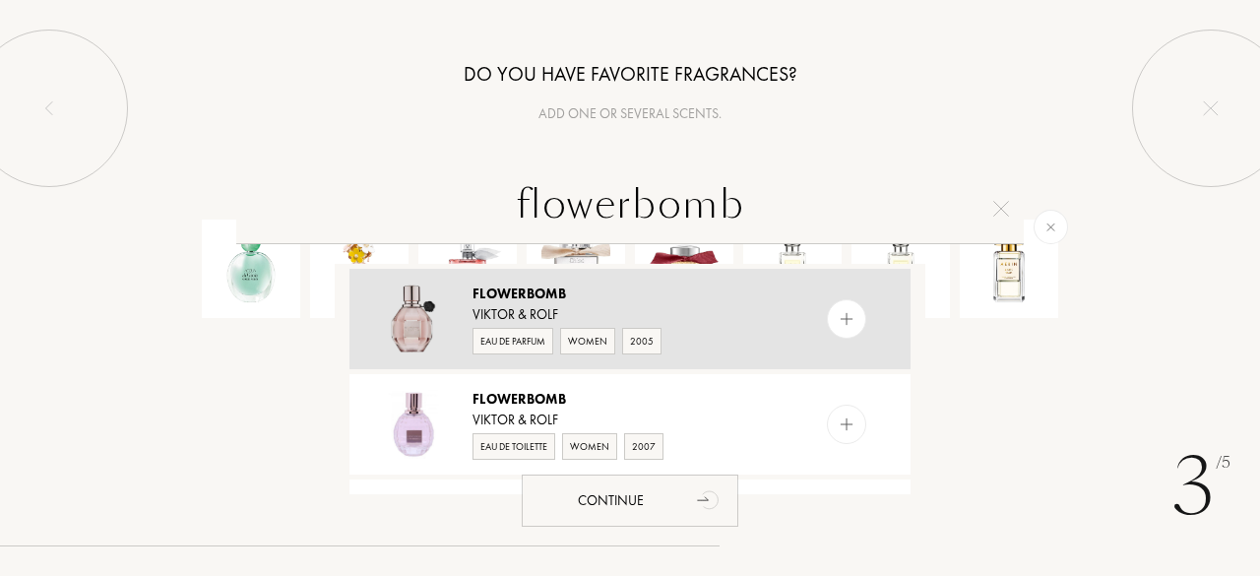
type input "flowerbomb"
click at [485, 300] on span "Flowerbomb" at bounding box center [520, 294] width 94 height 18
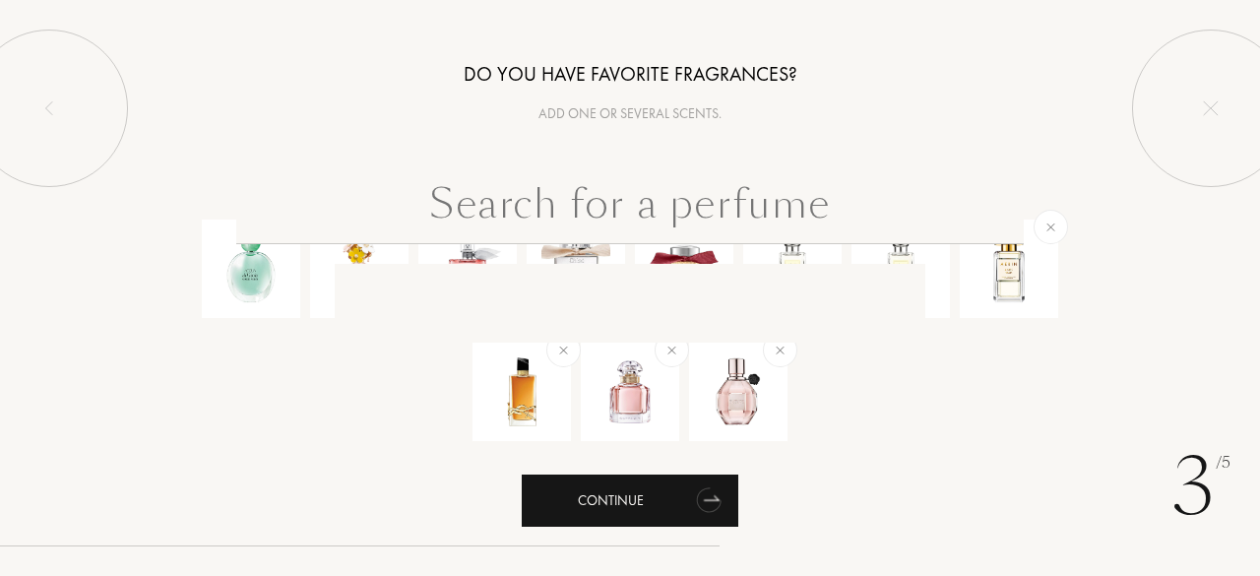
click at [630, 495] on div "Continue" at bounding box center [630, 501] width 217 height 52
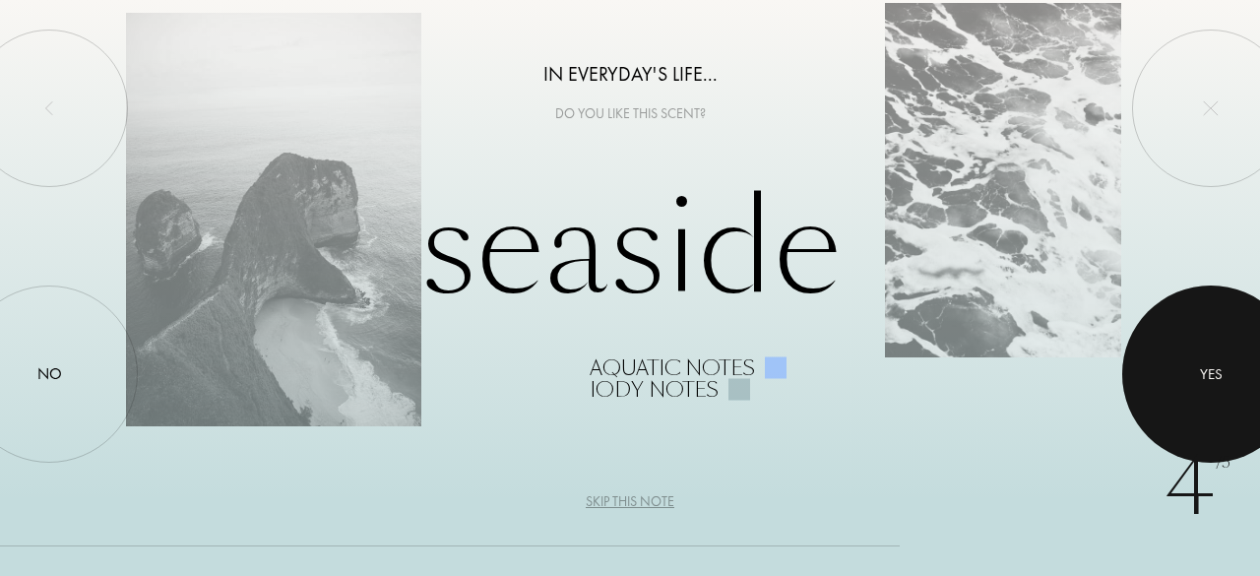
click at [1190, 348] on div at bounding box center [1211, 374] width 177 height 177
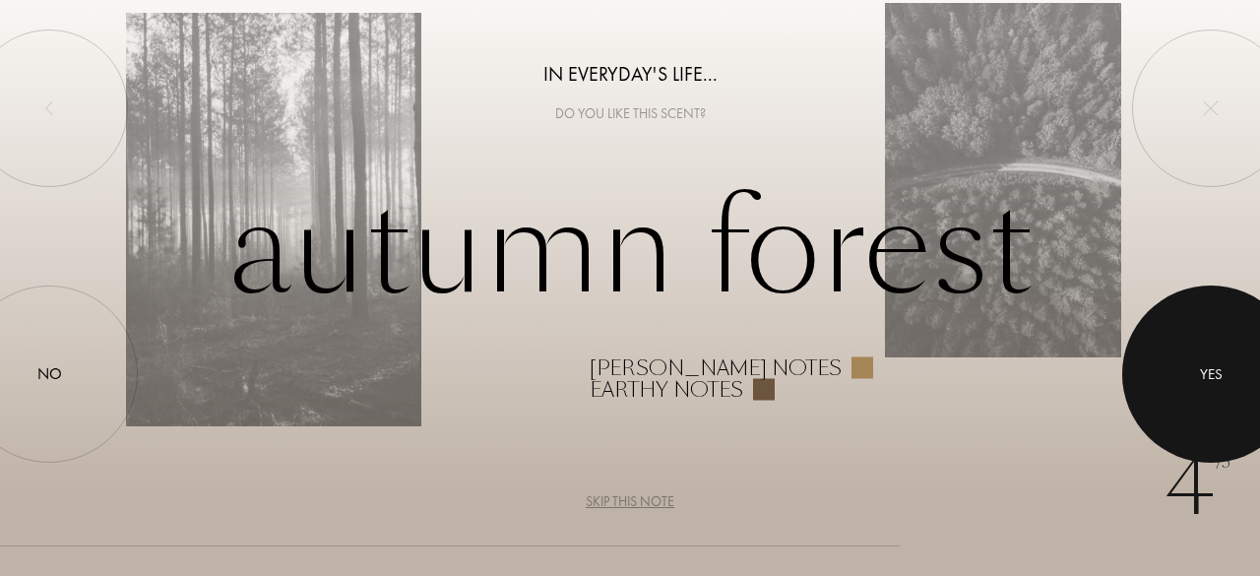
click at [1183, 359] on div at bounding box center [1211, 374] width 177 height 177
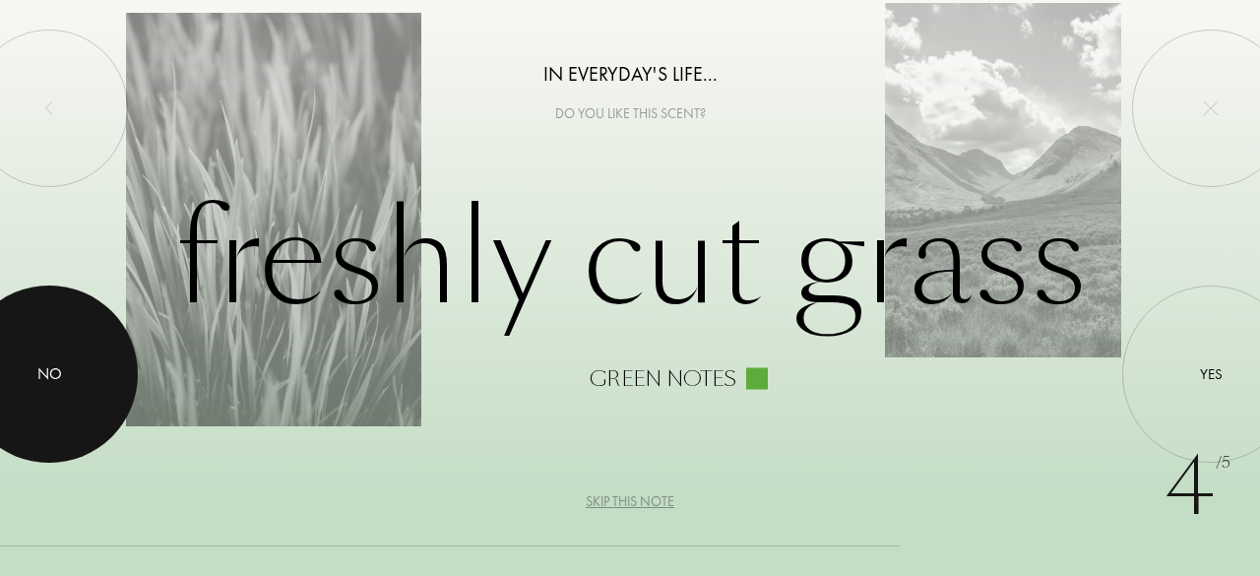
click at [71, 375] on div at bounding box center [49, 374] width 177 height 177
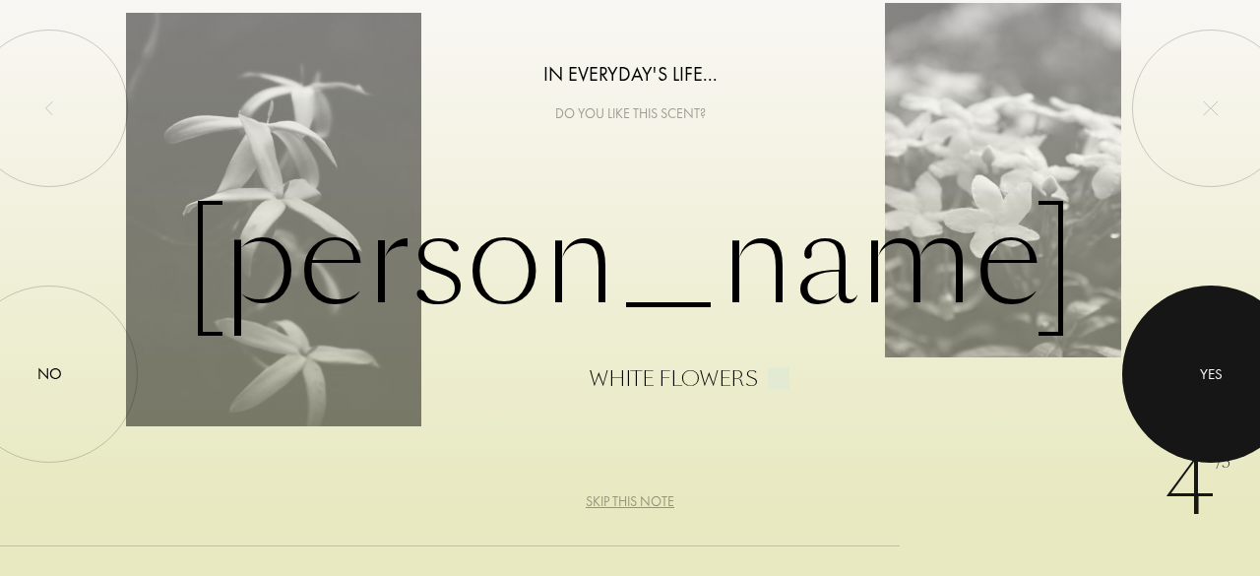
click at [1207, 348] on div at bounding box center [1211, 374] width 177 height 177
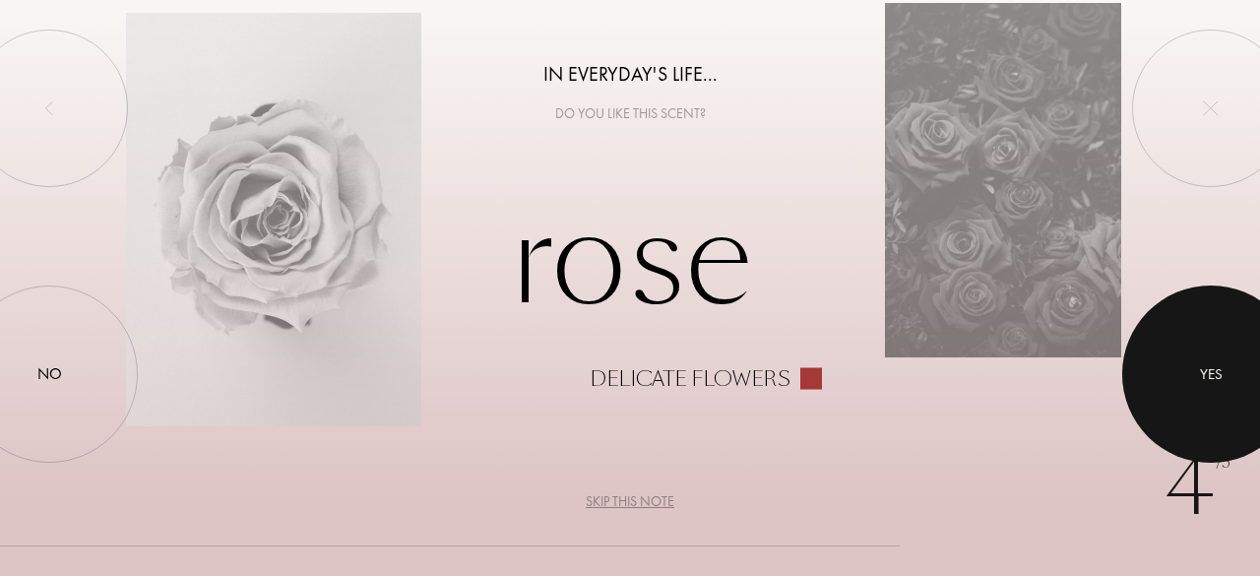
click at [1162, 361] on div at bounding box center [1211, 374] width 177 height 177
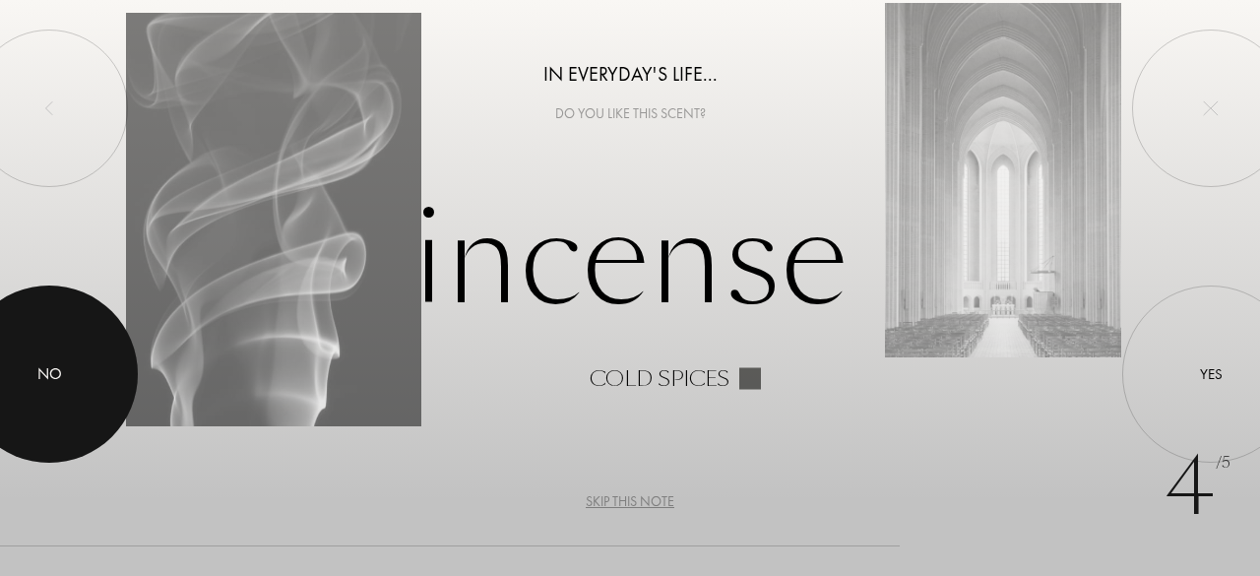
click at [82, 361] on div at bounding box center [49, 374] width 177 height 177
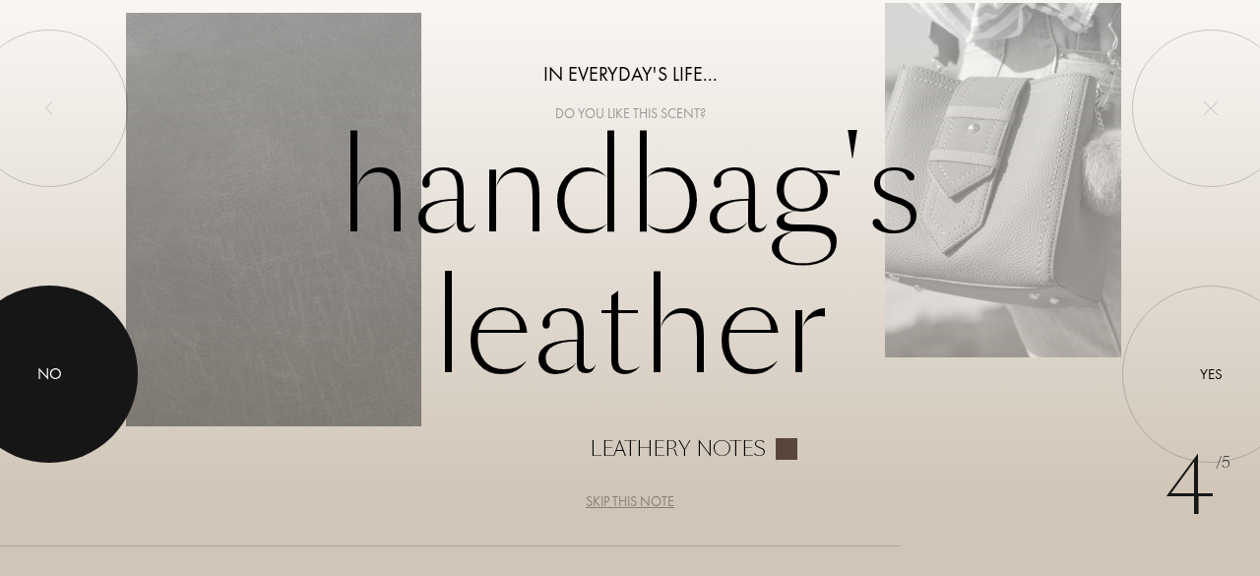
click at [75, 370] on div at bounding box center [49, 374] width 177 height 177
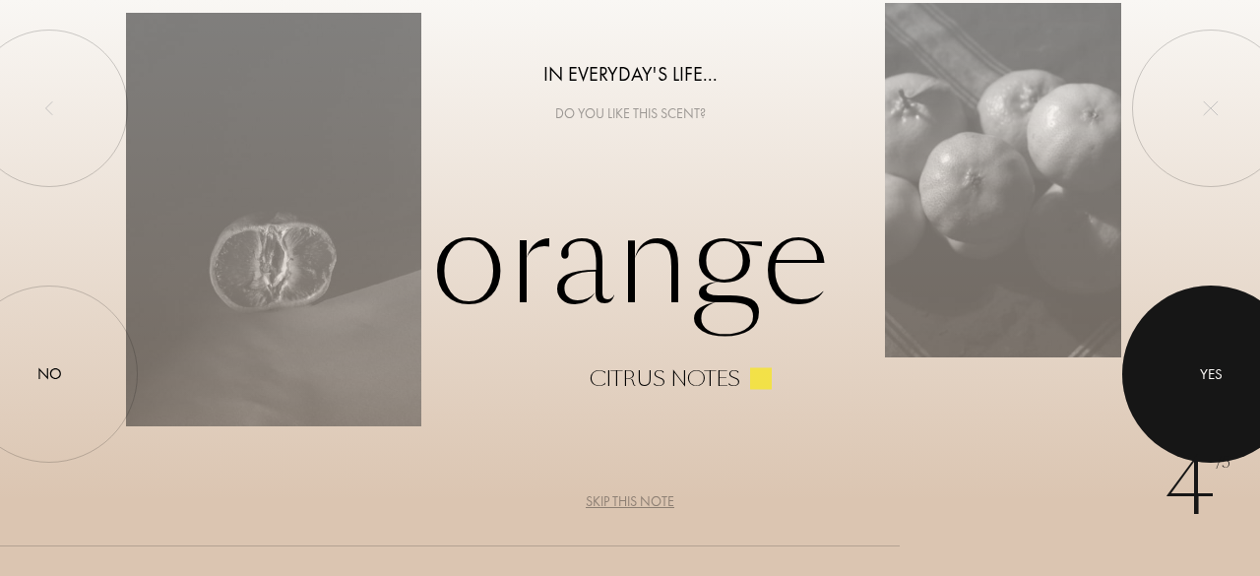
click at [1202, 363] on div "Yes" at bounding box center [1211, 374] width 23 height 23
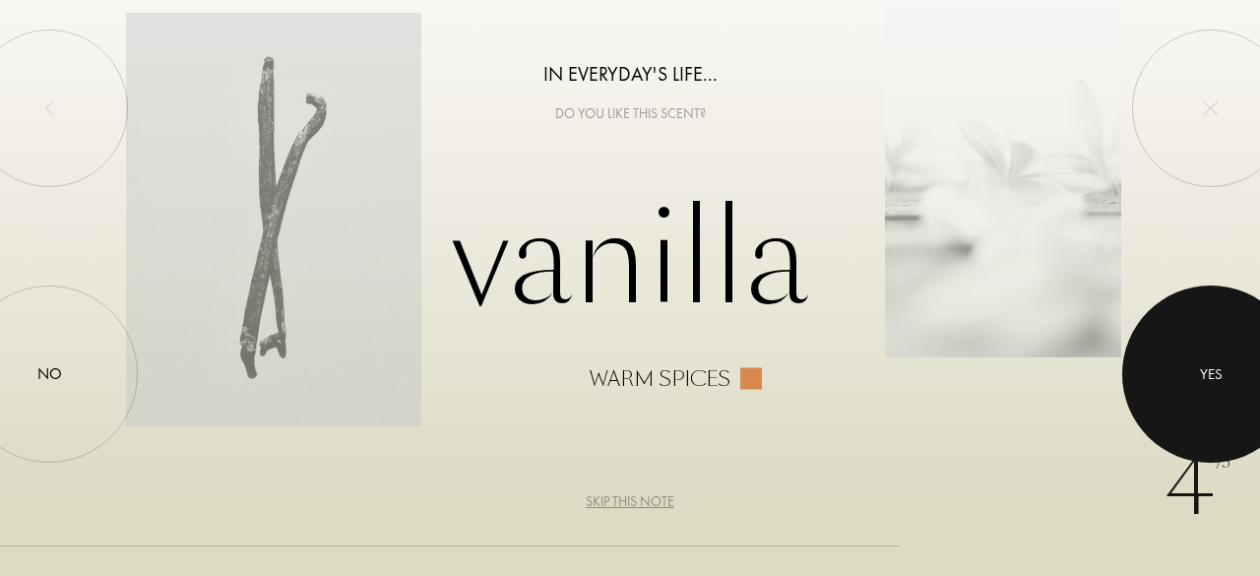
click at [1172, 368] on div at bounding box center [1211, 374] width 177 height 177
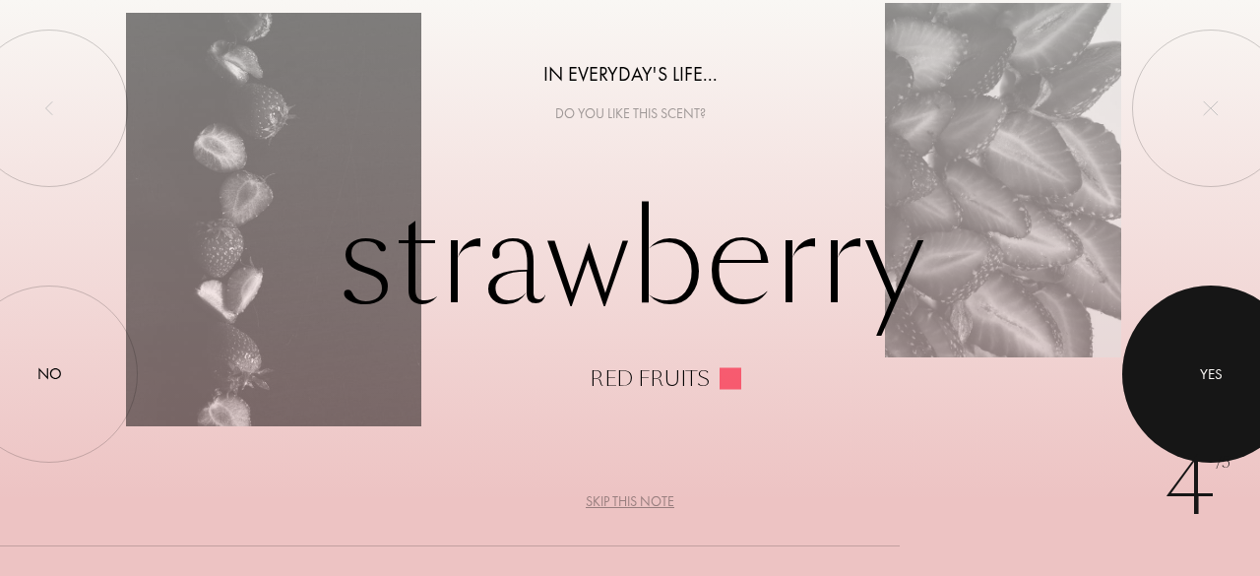
click at [1204, 361] on div at bounding box center [1211, 374] width 177 height 177
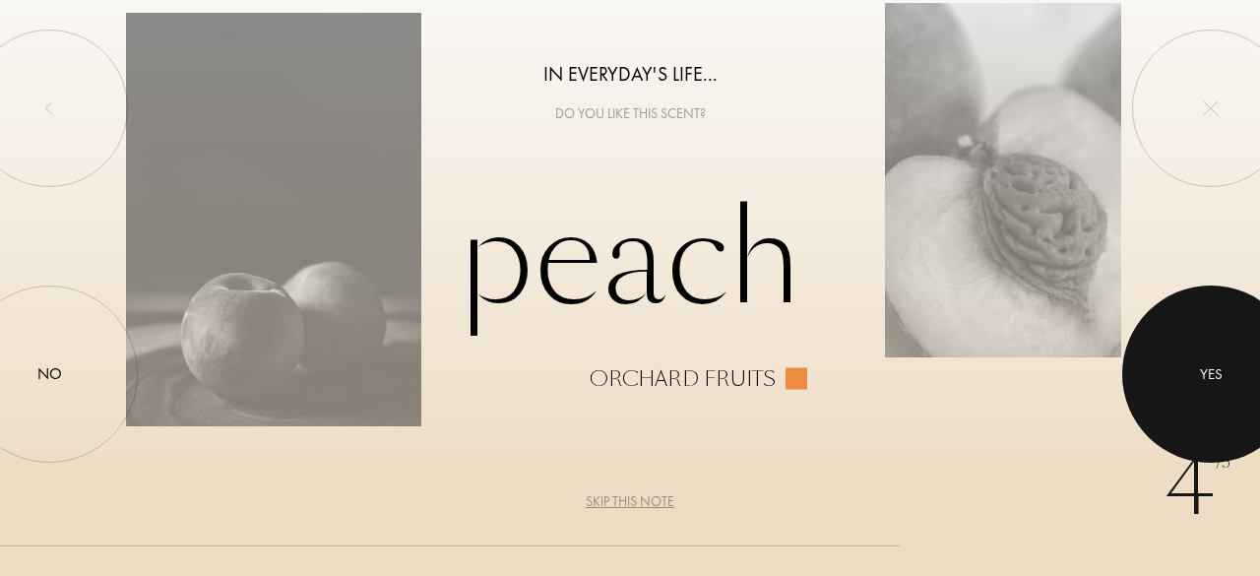
click at [1197, 361] on div at bounding box center [1211, 374] width 177 height 177
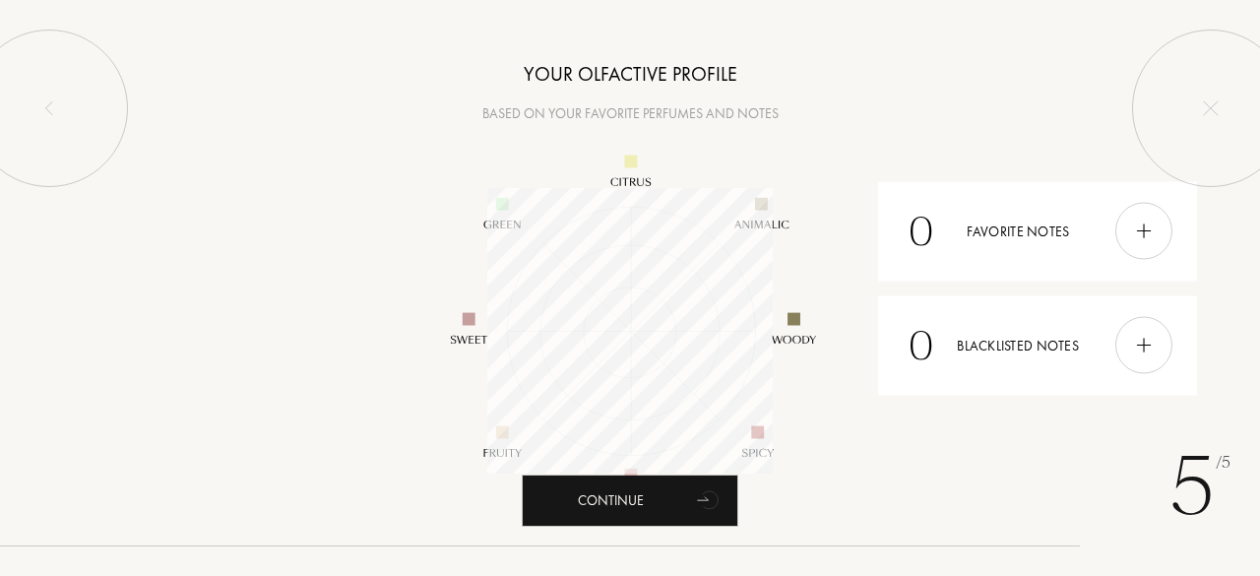
scroll to position [286, 286]
click at [997, 481] on div at bounding box center [630, 330] width 1260 height 453
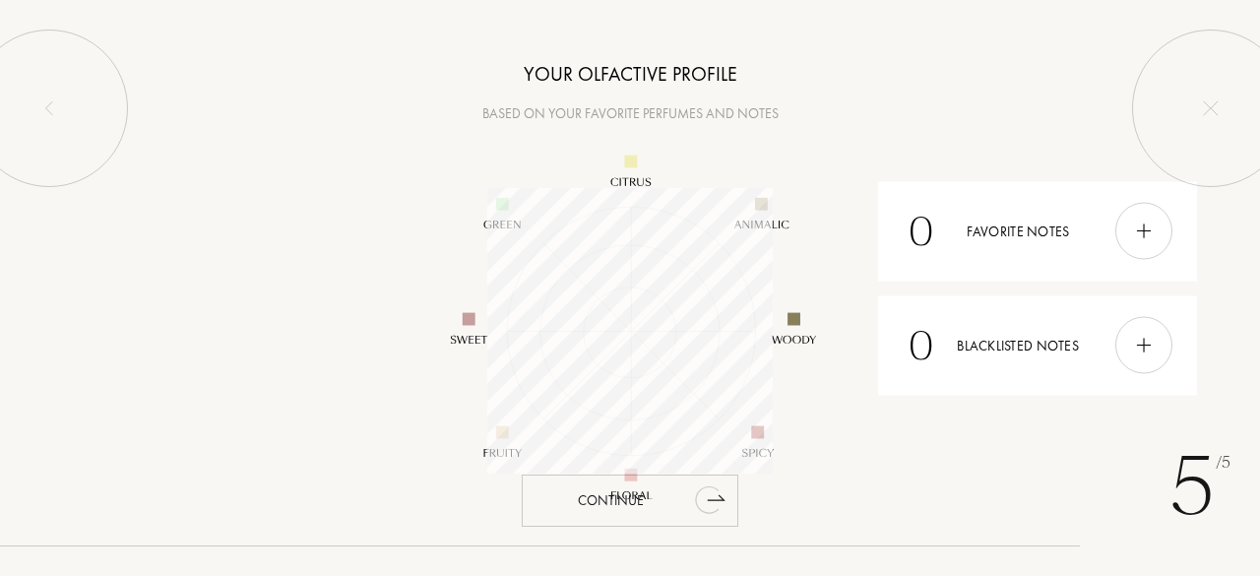
click at [712, 507] on icon "animation" at bounding box center [707, 500] width 25 height 28
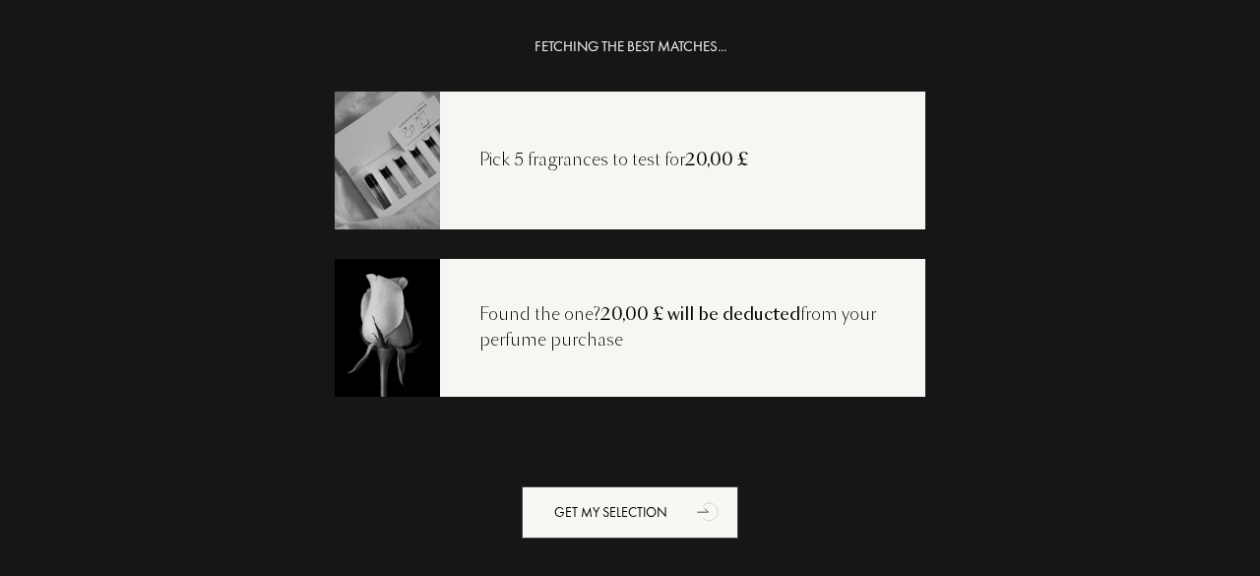
scroll to position [4, 0]
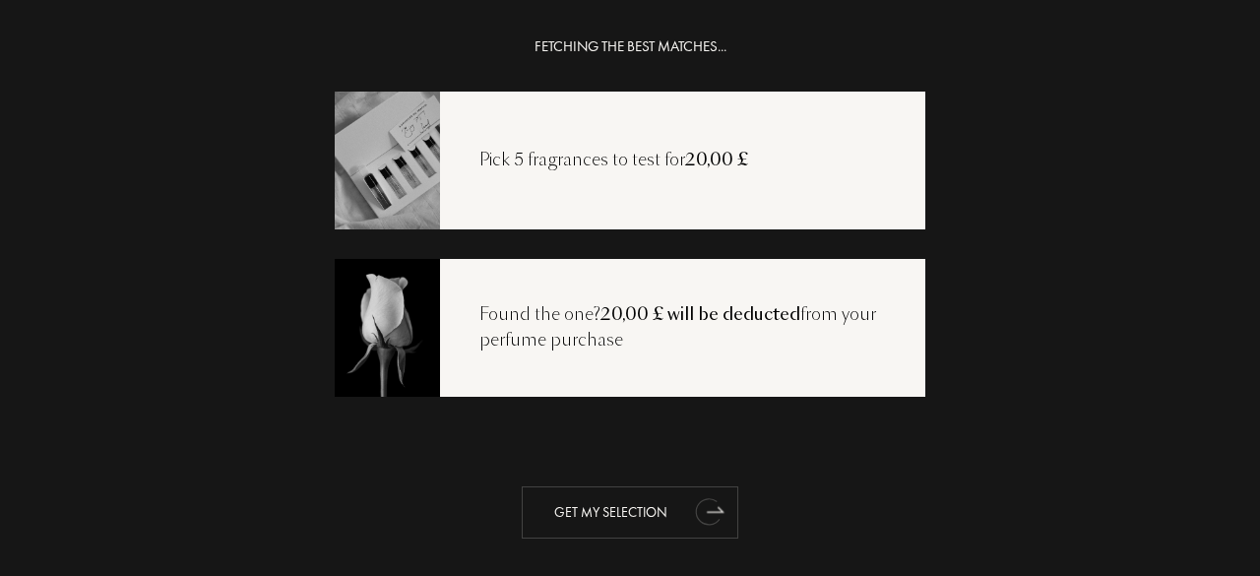
click at [611, 511] on div "Get my selection" at bounding box center [630, 512] width 217 height 52
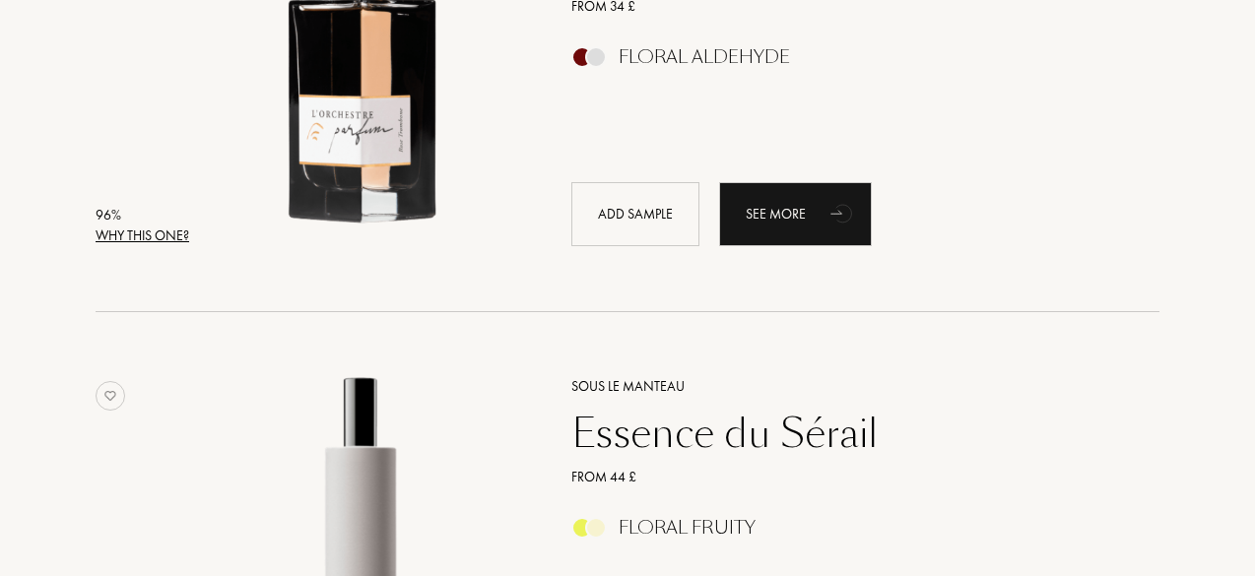
scroll to position [858, 0]
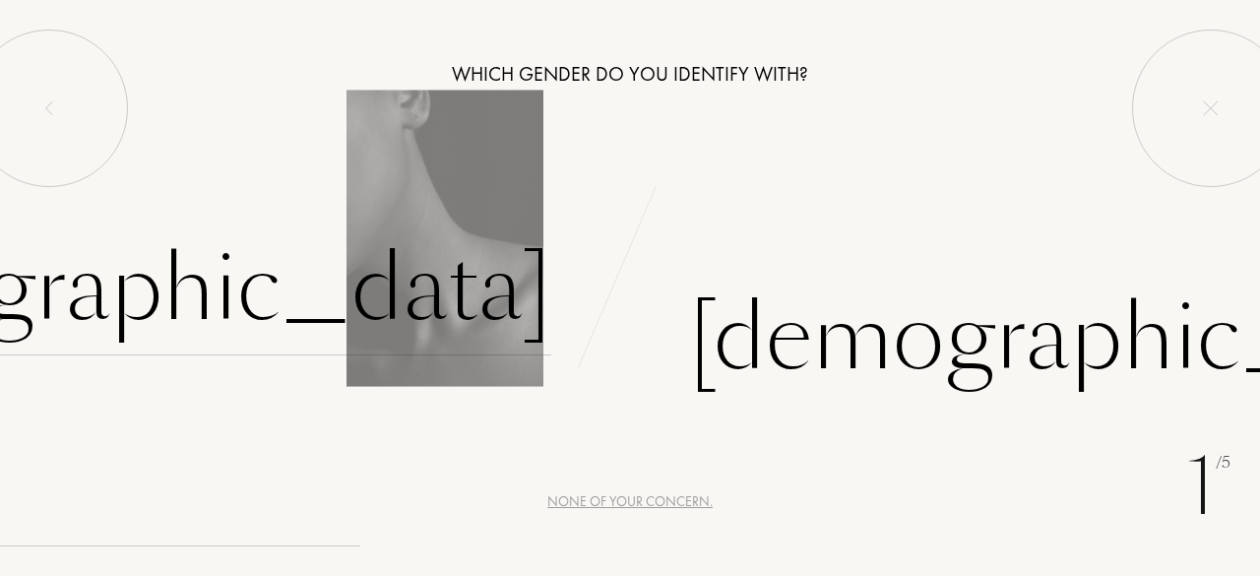
click at [431, 292] on div "[DEMOGRAPHIC_DATA]" at bounding box center [140, 289] width 822 height 133
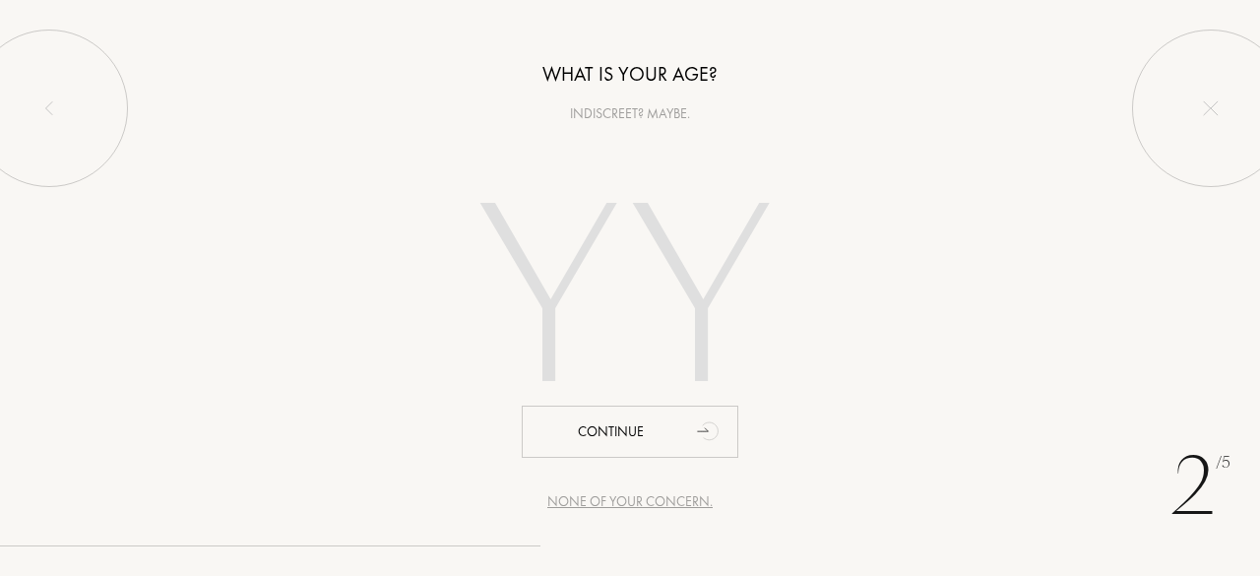
click at [598, 249] on input "number" at bounding box center [630, 304] width 423 height 340
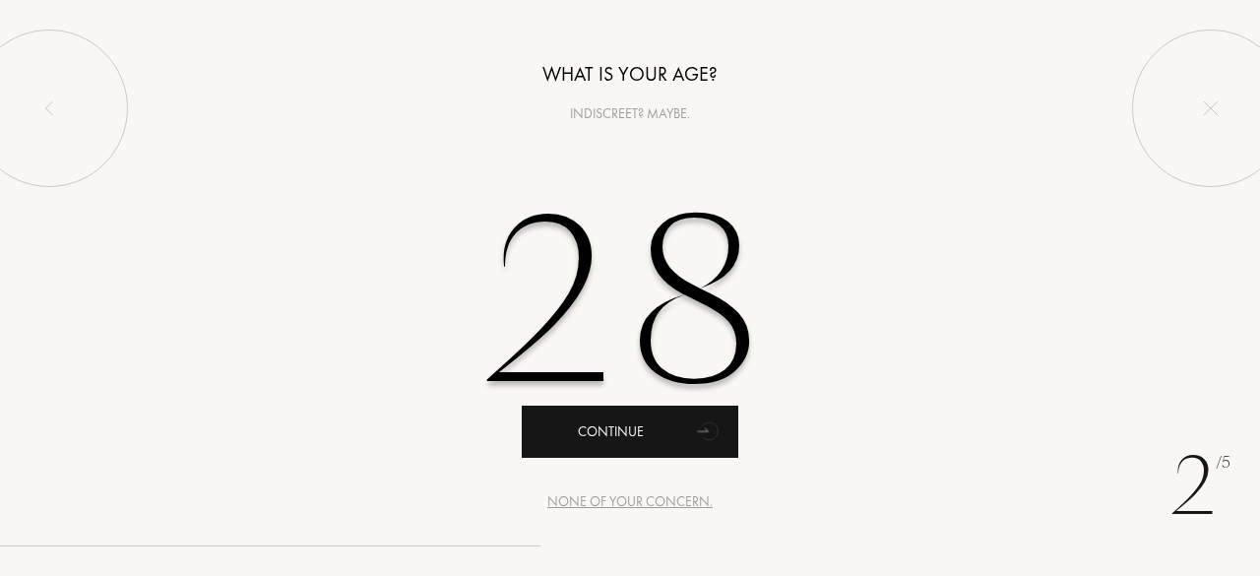
type input "28"
click at [588, 440] on div "Continue" at bounding box center [630, 432] width 217 height 52
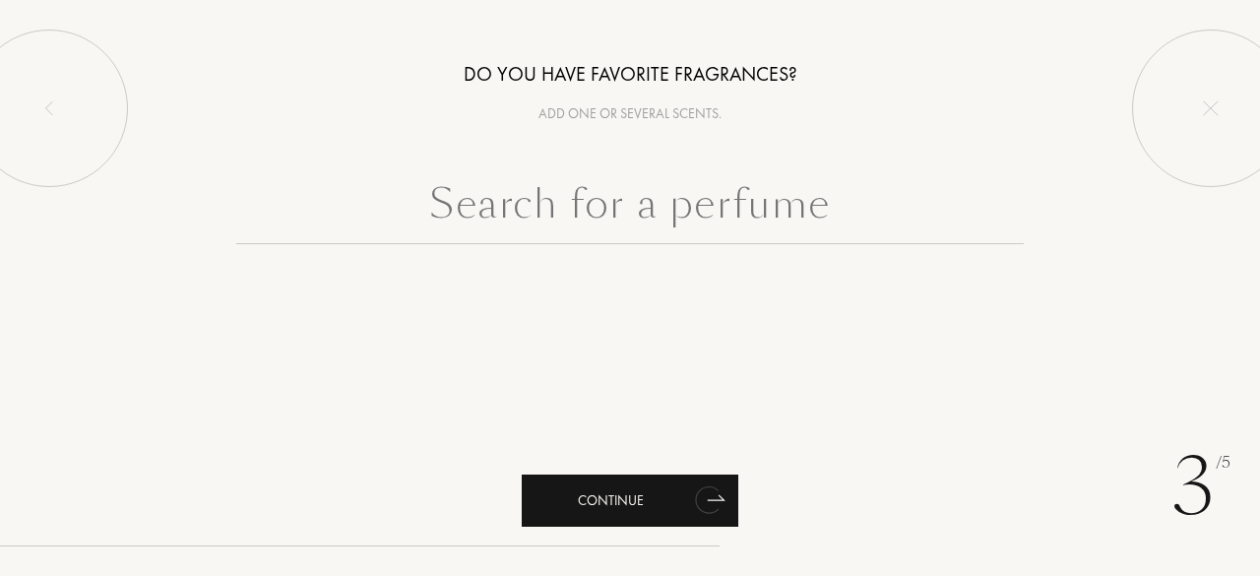
click at [593, 495] on div "Continue" at bounding box center [630, 501] width 217 height 52
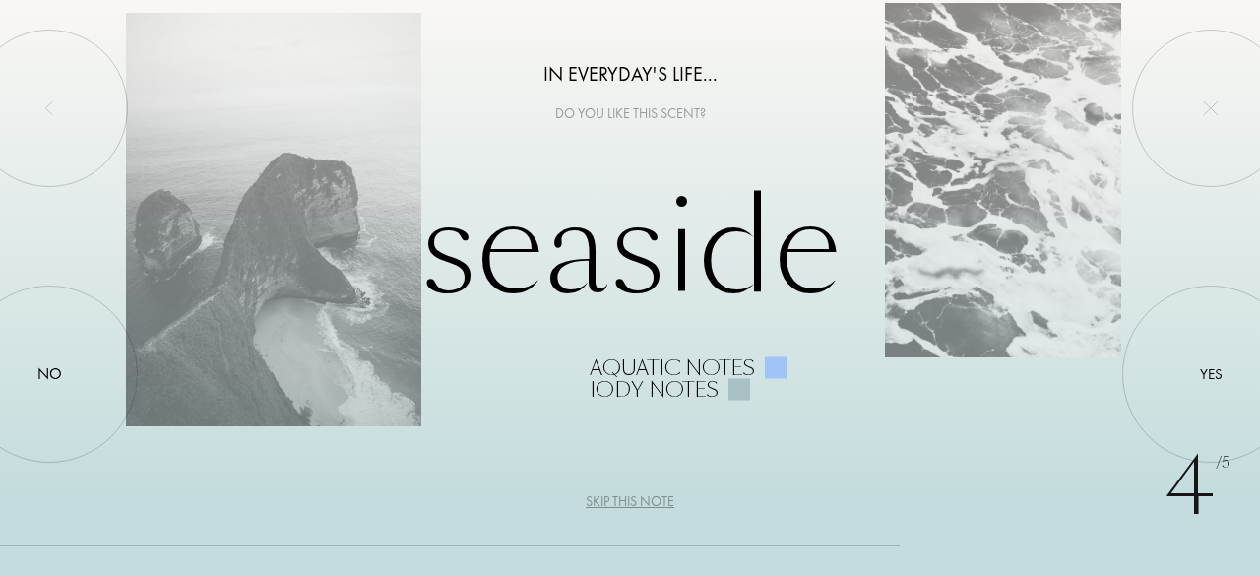
click at [607, 499] on div "Skip this note" at bounding box center [630, 501] width 89 height 21
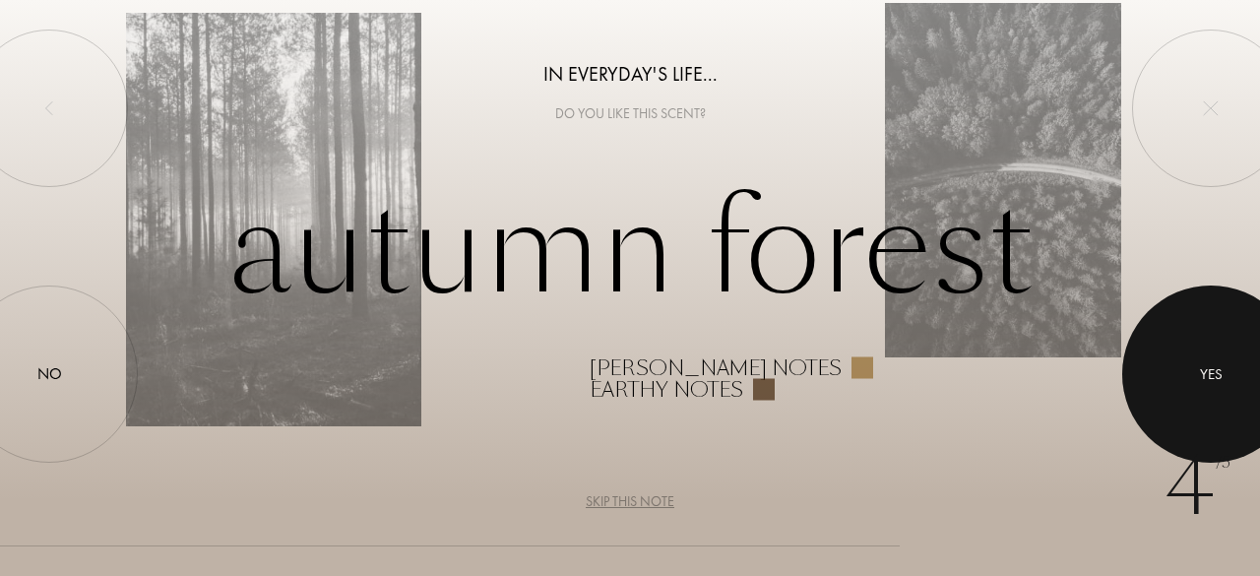
click at [1176, 354] on div at bounding box center [1211, 374] width 177 height 177
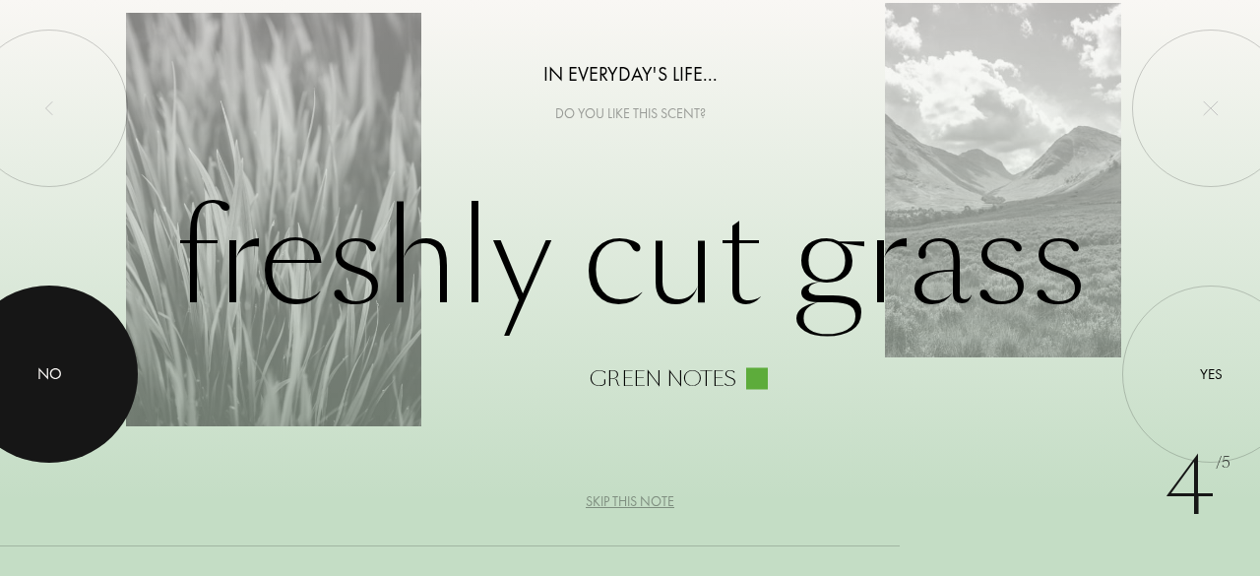
click at [69, 368] on div at bounding box center [49, 374] width 177 height 177
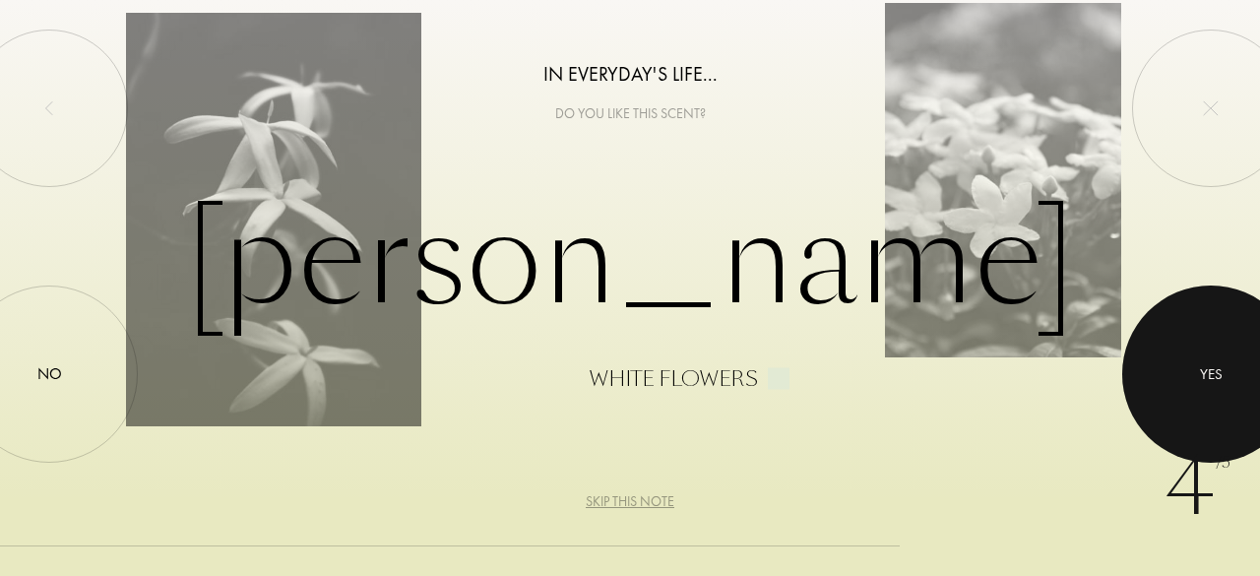
click at [1179, 372] on div at bounding box center [1211, 374] width 177 height 177
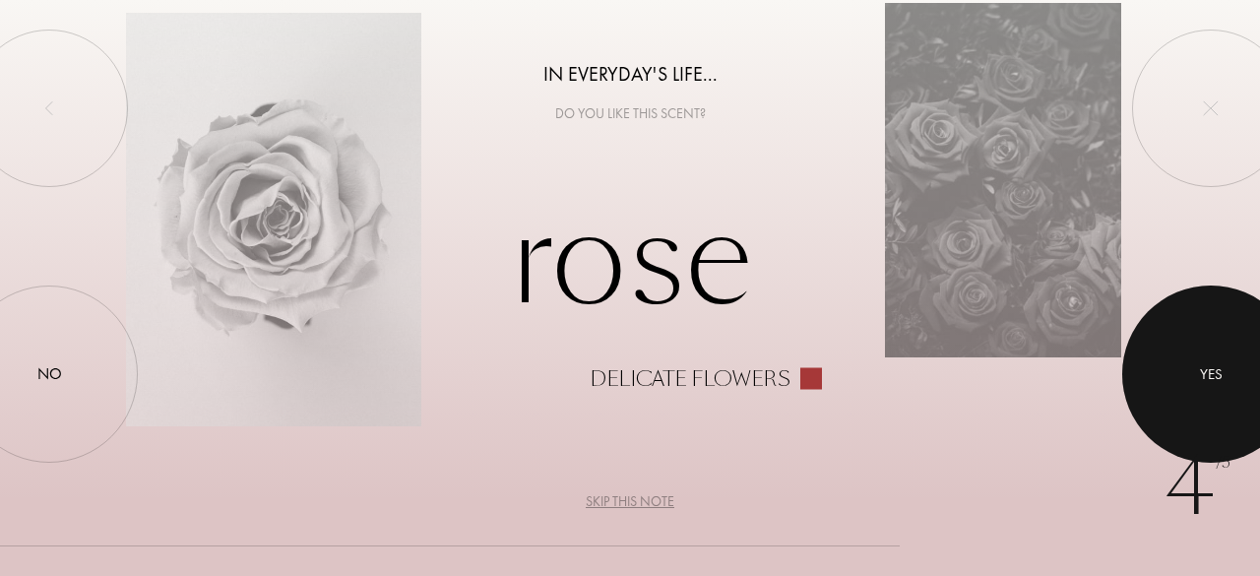
click at [1179, 372] on div at bounding box center [1211, 374] width 177 height 177
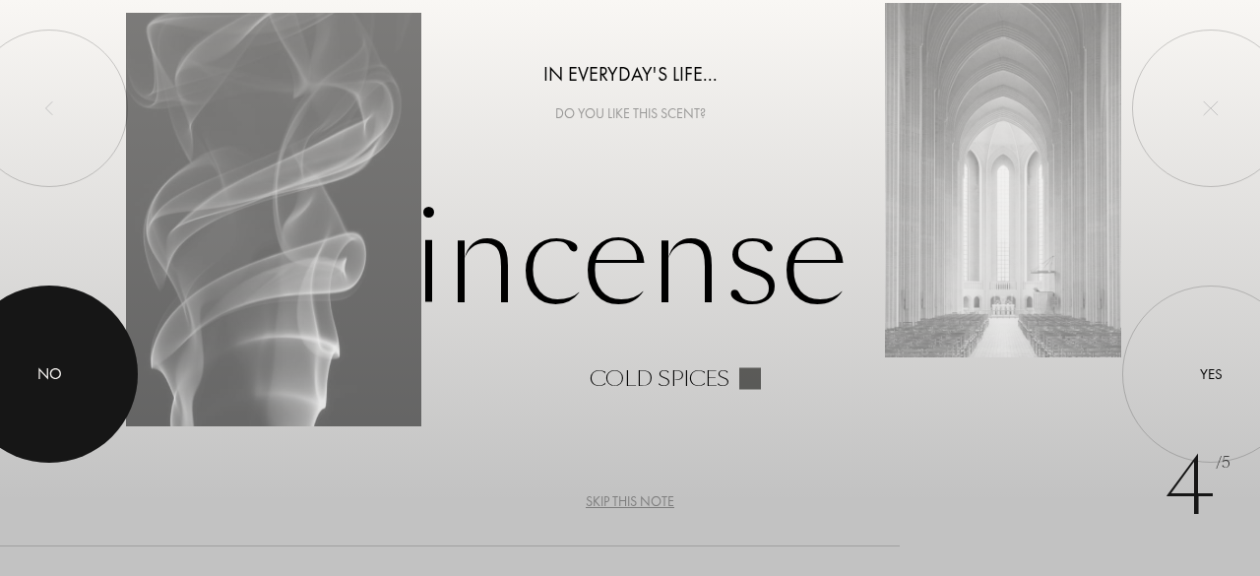
click at [68, 336] on div at bounding box center [49, 374] width 177 height 177
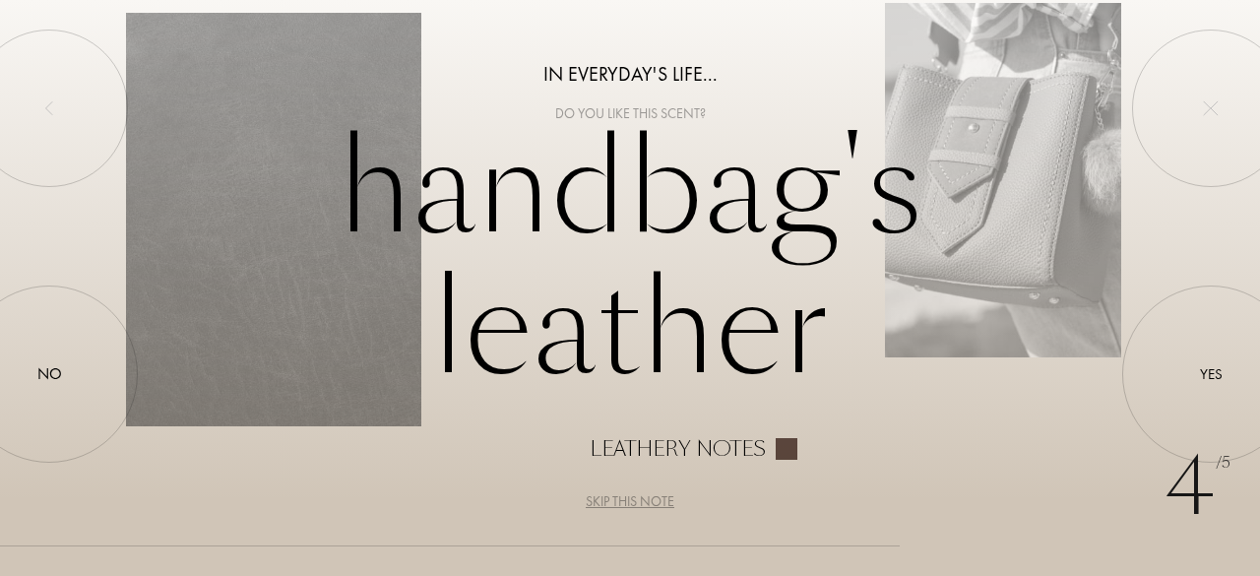
click at [609, 500] on div "Skip this note" at bounding box center [630, 501] width 89 height 21
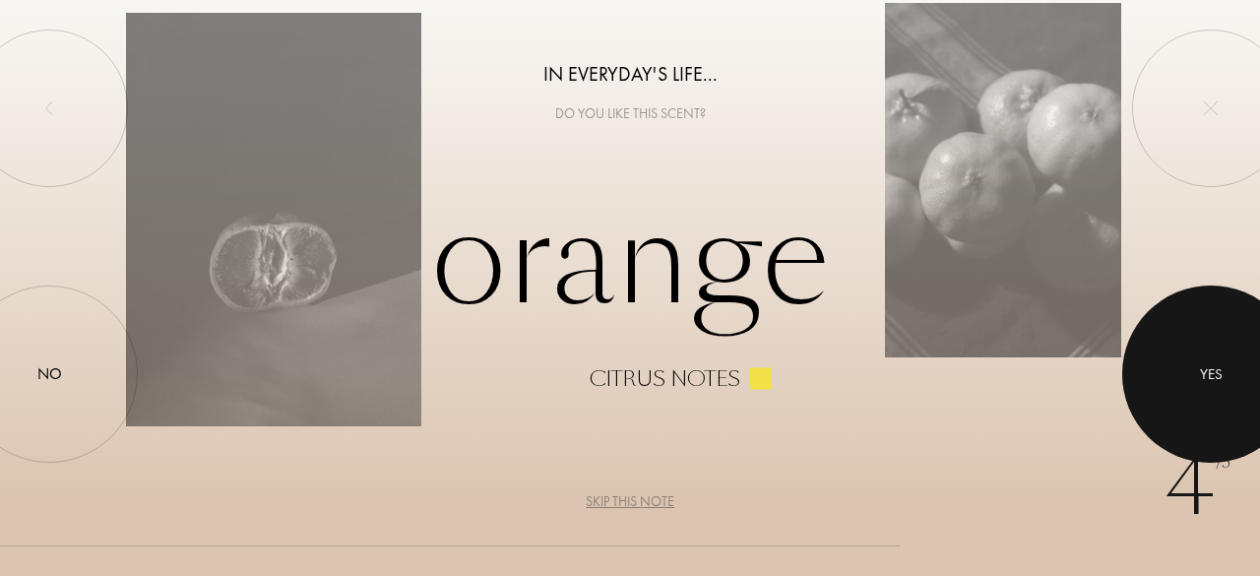
click at [1192, 344] on div at bounding box center [1211, 374] width 177 height 177
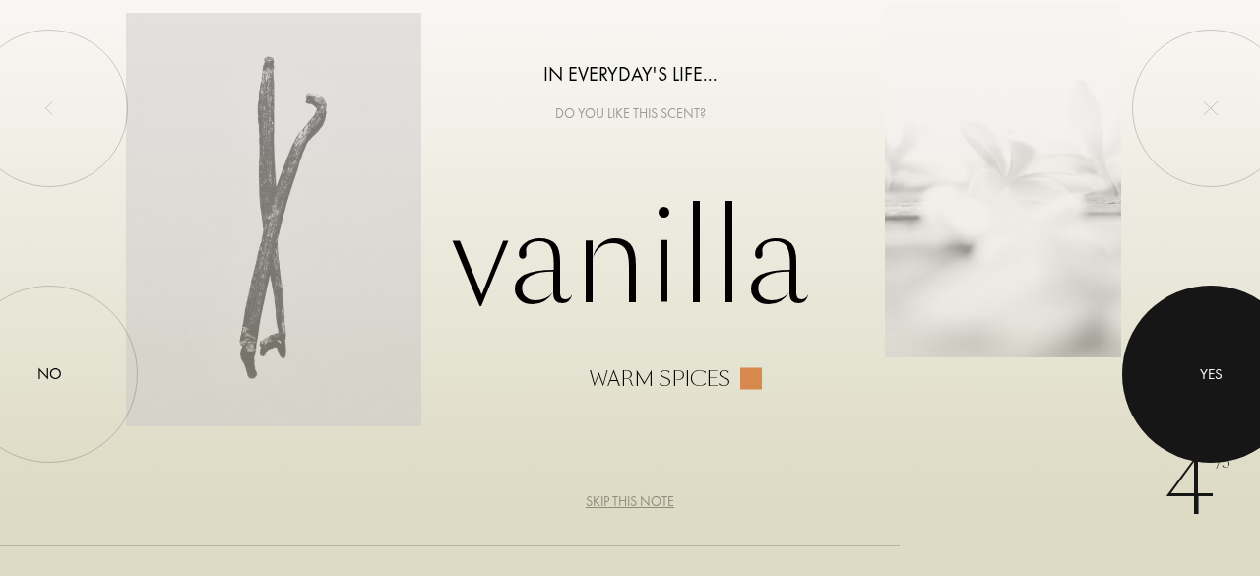
click at [1180, 344] on div at bounding box center [1211, 374] width 177 height 177
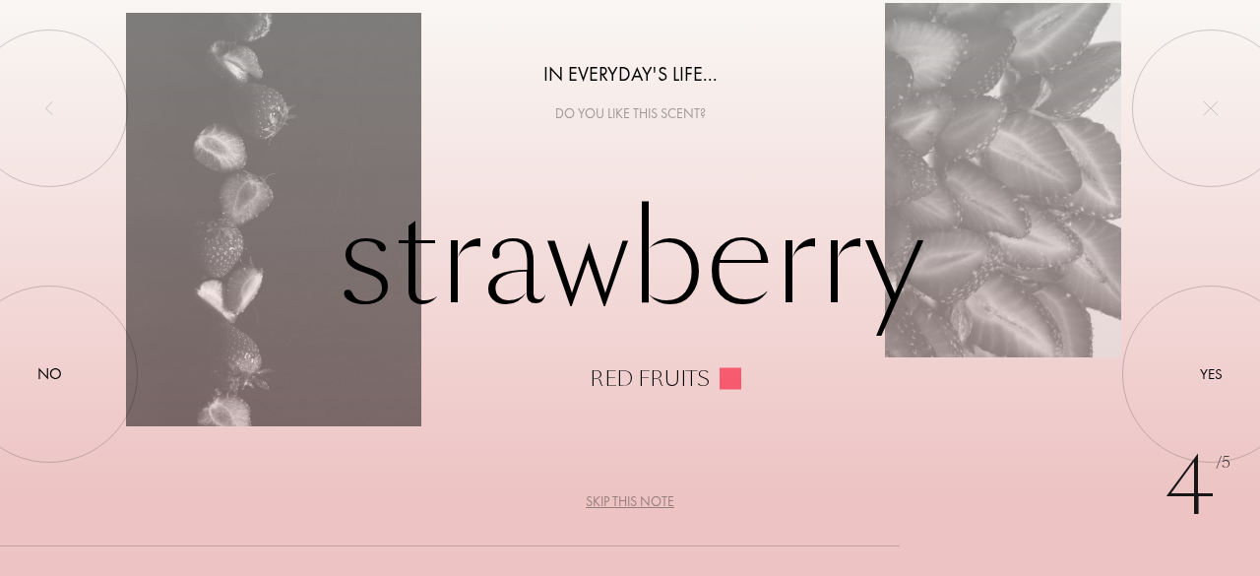
click at [623, 494] on div "Skip this note" at bounding box center [630, 501] width 89 height 21
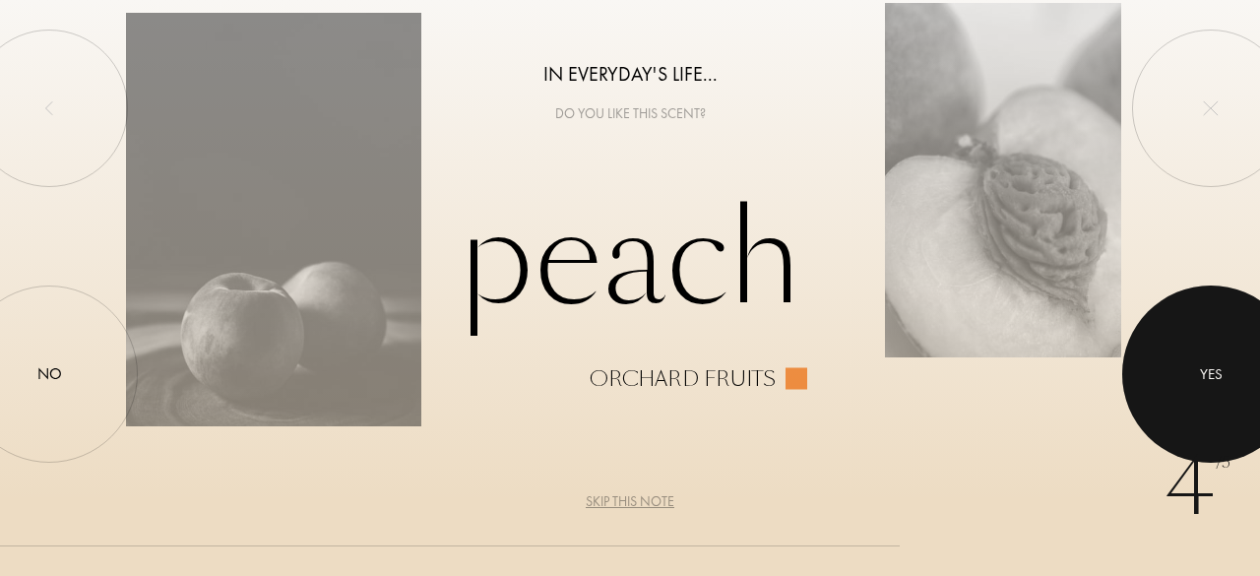
click at [1205, 347] on div at bounding box center [1211, 374] width 177 height 177
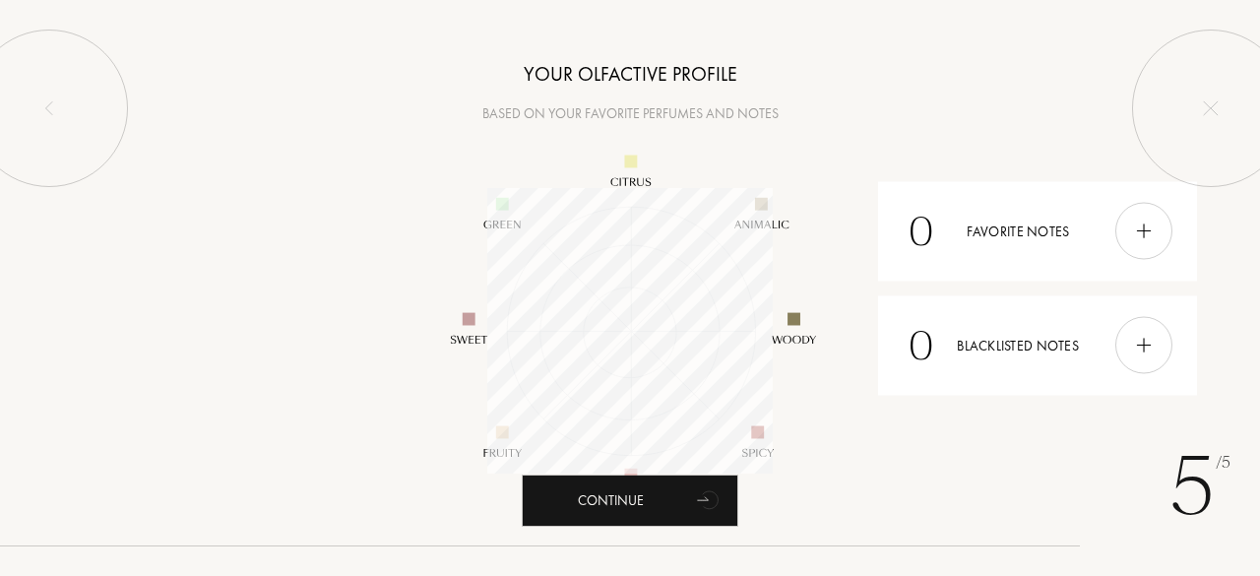
scroll to position [286, 286]
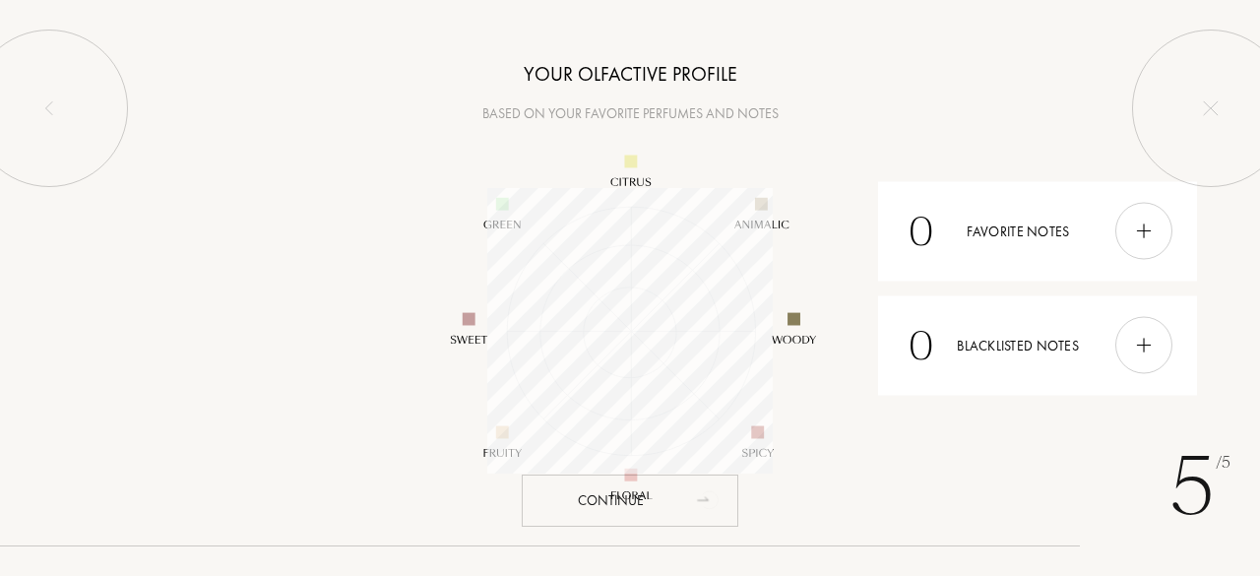
click at [701, 499] on icon "animation" at bounding box center [702, 499] width 11 height 4
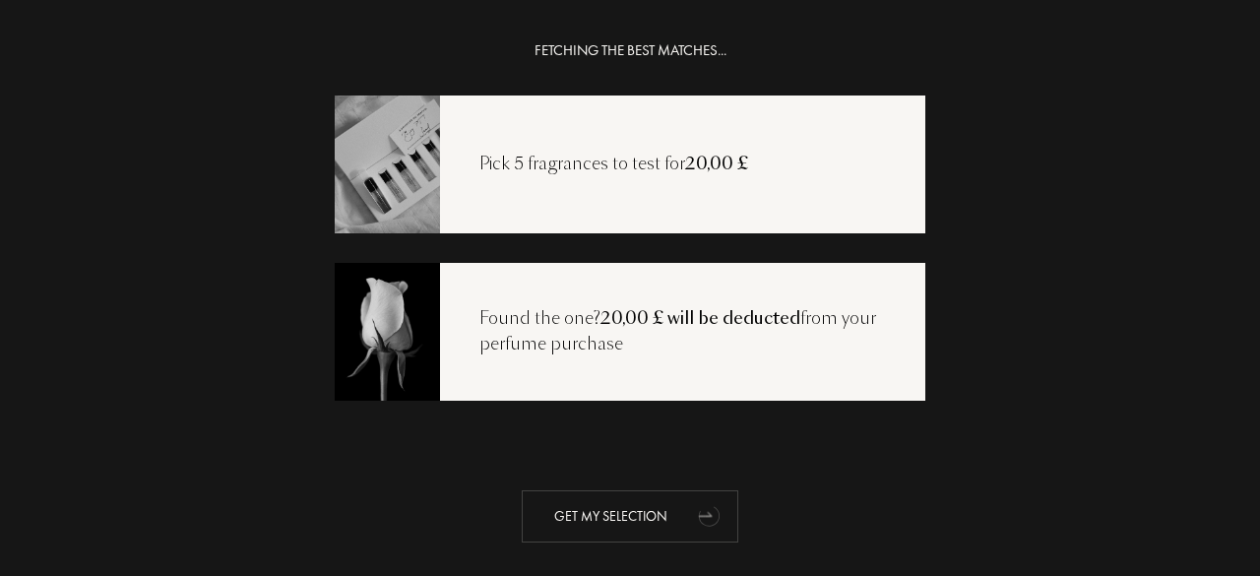
click at [626, 506] on div "Get my selection" at bounding box center [630, 516] width 217 height 52
